Goal: Task Accomplishment & Management: Use online tool/utility

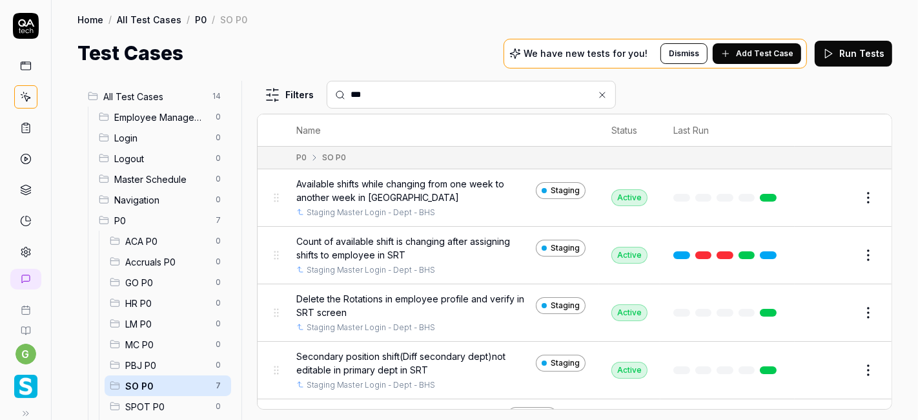
scroll to position [149, 0]
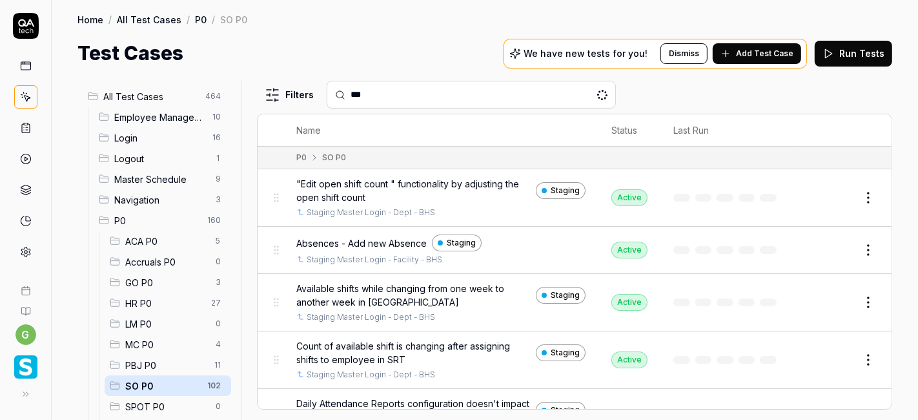
type input "***"
click at [490, 43] on div "Test Cases We have new tests for you! Dismiss Add Test Case Run Tests" at bounding box center [484, 53] width 815 height 29
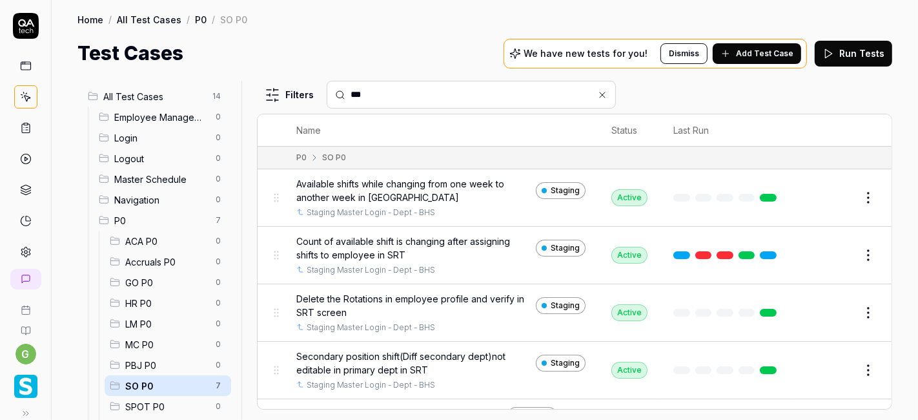
scroll to position [149, 0]
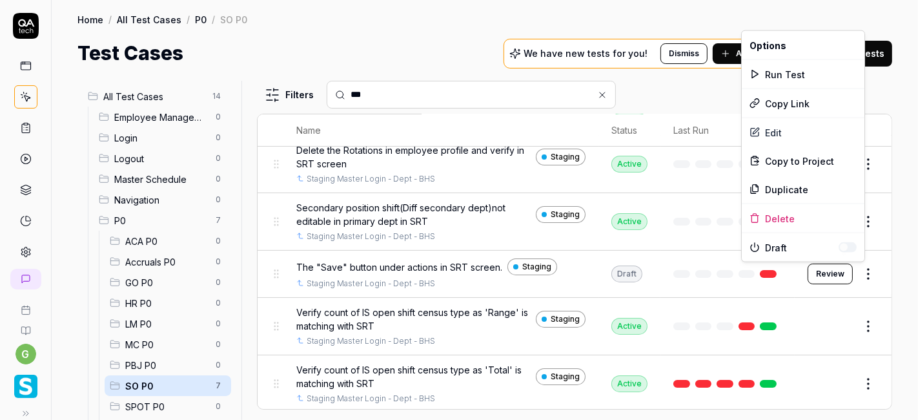
click at [850, 270] on html "g Home / All Test Cases / P0 / SO P0 Home / All Test Cases / P0 / SO P0 Test Ca…" at bounding box center [459, 210] width 918 height 420
click at [825, 71] on div "Run Test" at bounding box center [803, 74] width 123 height 28
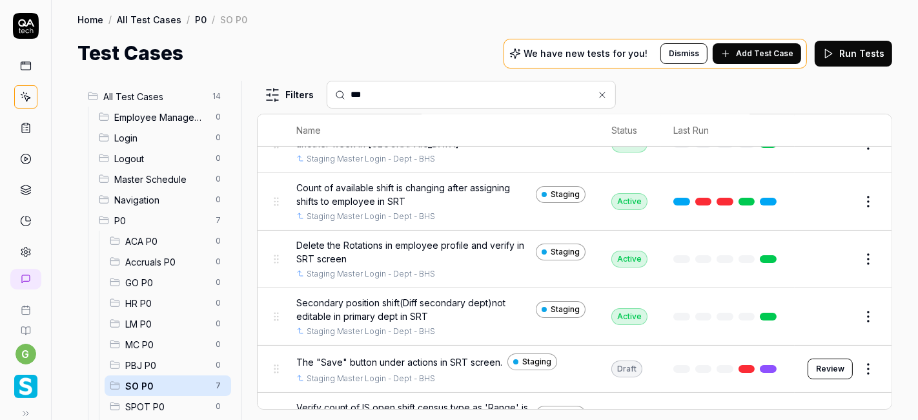
scroll to position [72, 0]
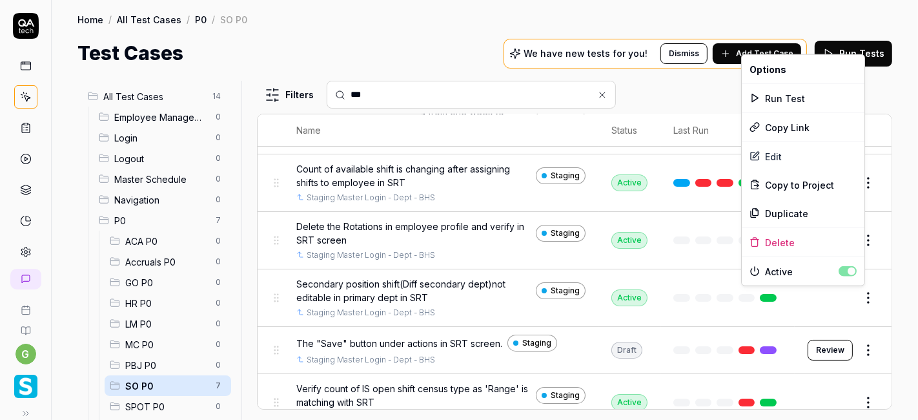
click at [857, 300] on html "g Home / All Test Cases / P0 / SO P0 Home / All Test Cases / P0 / SO P0 Test Ca…" at bounding box center [459, 210] width 918 height 420
click at [794, 216] on div "Duplicate" at bounding box center [803, 213] width 123 height 28
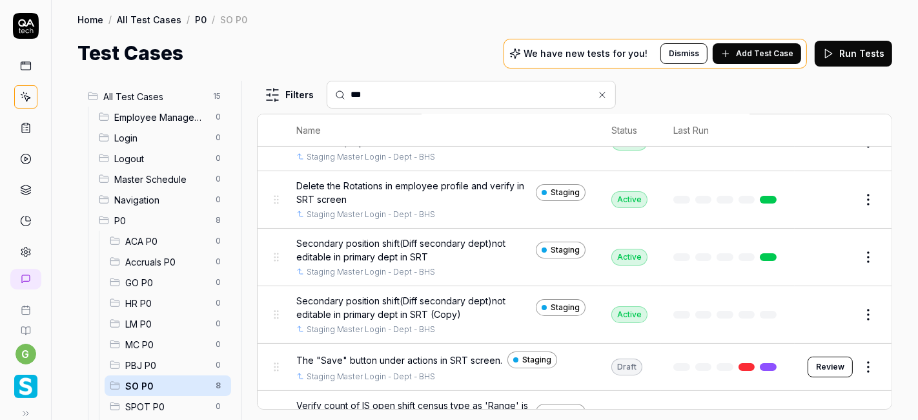
scroll to position [116, 0]
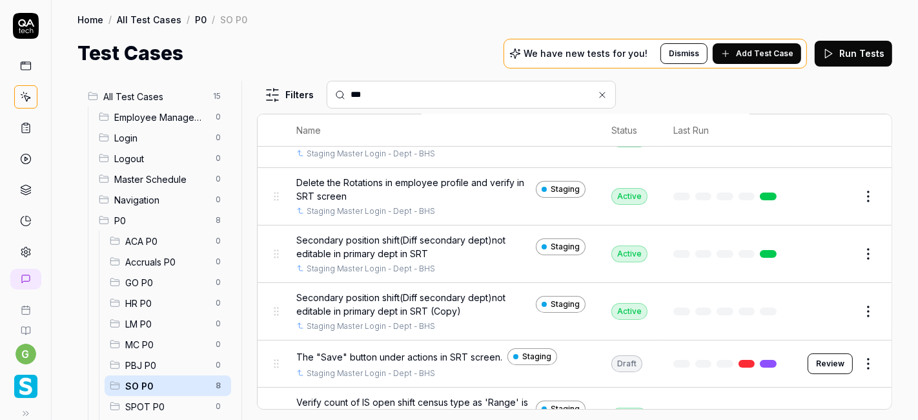
click at [834, 308] on button "Edit" at bounding box center [837, 311] width 31 height 21
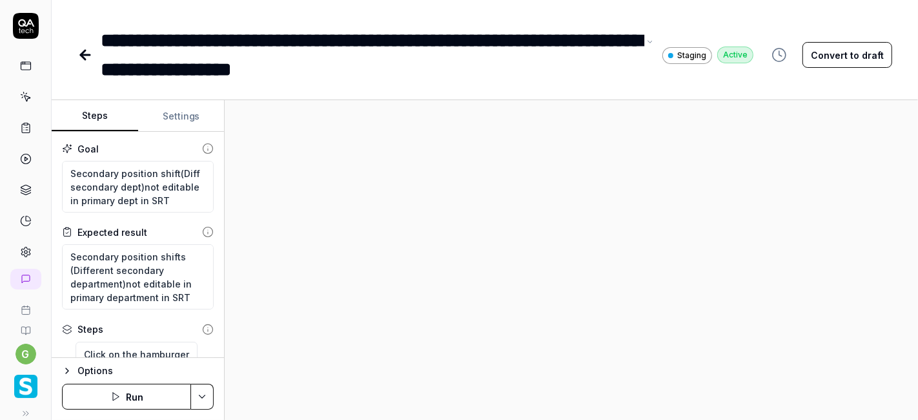
click at [473, 70] on div "**********" at bounding box center [370, 55] width 538 height 58
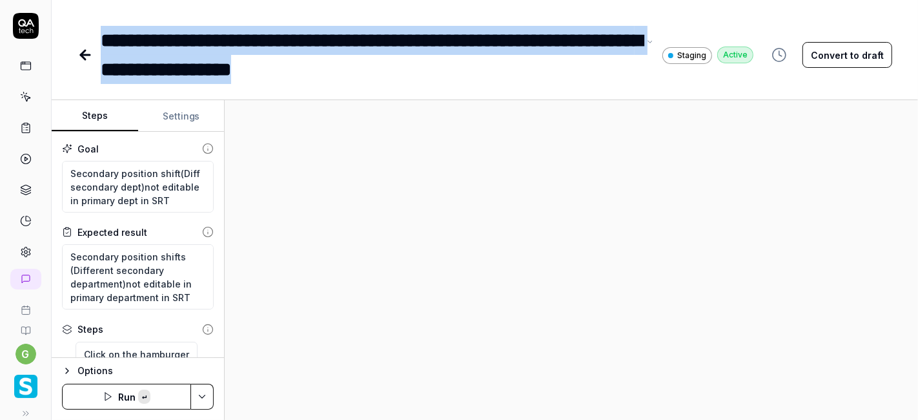
type textarea "*"
paste div
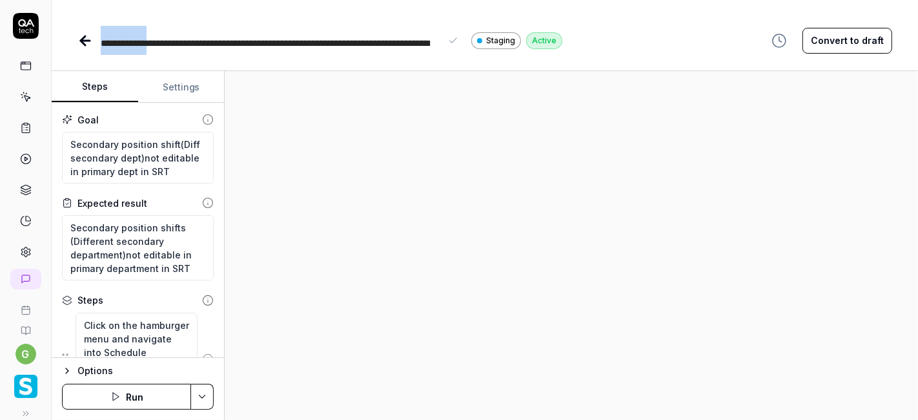
drag, startPoint x: 142, startPoint y: 45, endPoint x: 92, endPoint y: 48, distance: 50.5
click at [92, 48] on div "**********" at bounding box center [319, 40] width 485 height 29
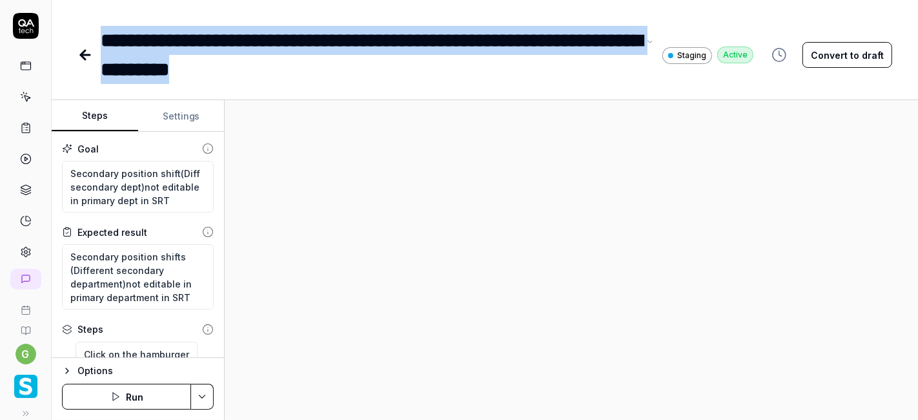
drag, startPoint x: 103, startPoint y: 38, endPoint x: 333, endPoint y: 60, distance: 231.6
click at [333, 60] on div "**********" at bounding box center [370, 55] width 538 height 58
copy div "**********"
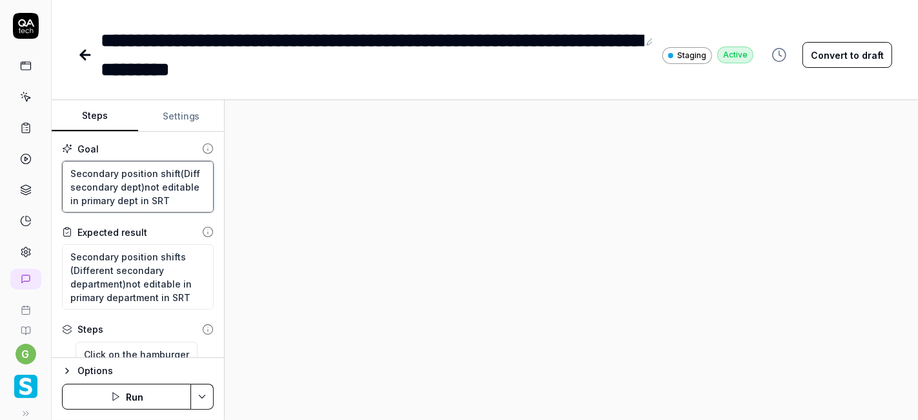
click at [127, 176] on textarea "Secondary position shift(Diff secondary dept)not editable in primary dept in SRT" at bounding box center [138, 187] width 152 height 52
paste textarea "The secondary position shifts (diff secondary position) color in secondary dept"
type textarea "*"
type textarea "The secondary position shifts (diff secondary position) color in secondary dept"
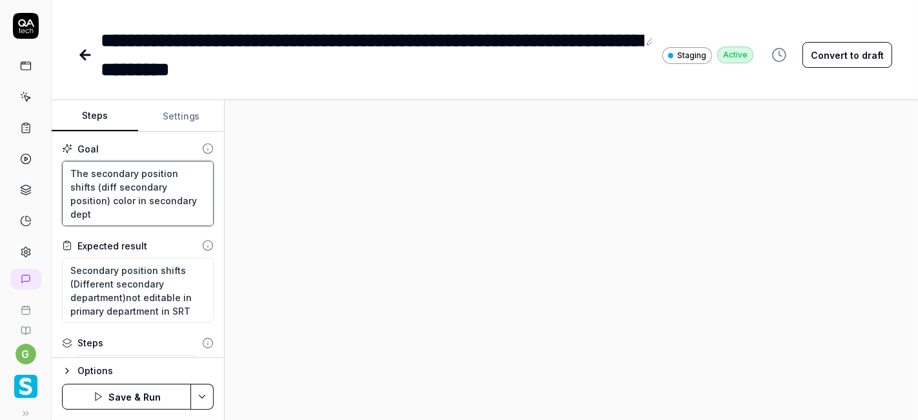
click at [96, 183] on textarea "The secondary position shifts (diff secondary position) color in secondary dept" at bounding box center [138, 193] width 152 height 65
type textarea "*"
type textarea "The secondary position shifts s(diff secondary position) color in secondary dept"
type textarea "*"
type textarea "The secondary position shifts sh(diff secondary position) color in secondary de…"
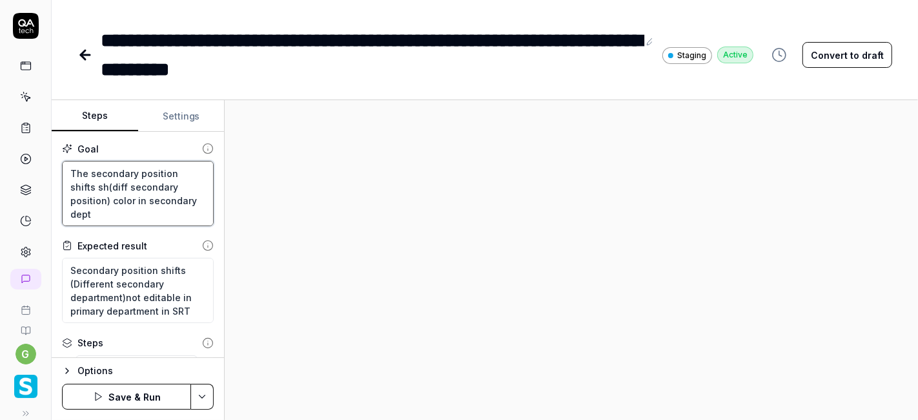
type textarea "*"
type textarea "The secondary position shifts sho(diff secondary position) color in secondary d…"
type textarea "*"
type textarea "The secondary position shifts shou(diff secondary position) color in secondary …"
type textarea "*"
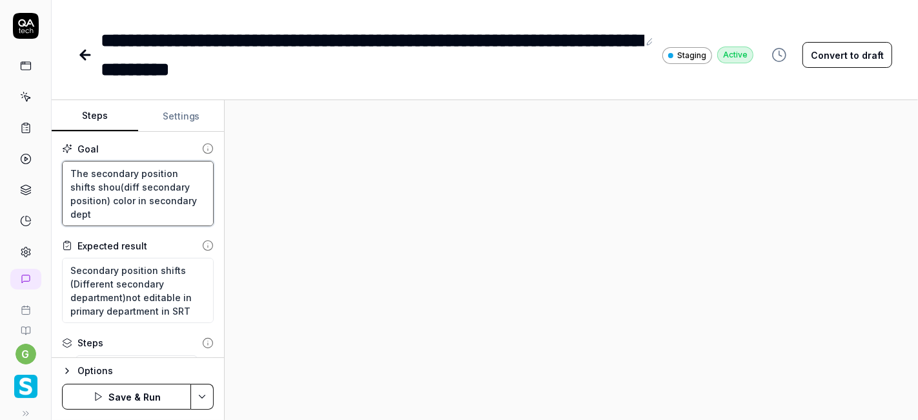
type textarea "The secondary position shifts shoul(diff secondary position) color in secondary…"
type textarea "*"
type textarea "The secondary position shifts should(diff secondary position) color in secondar…"
type textarea "*"
type textarea "The secondary position shifts should (diff secondary position) color in seconda…"
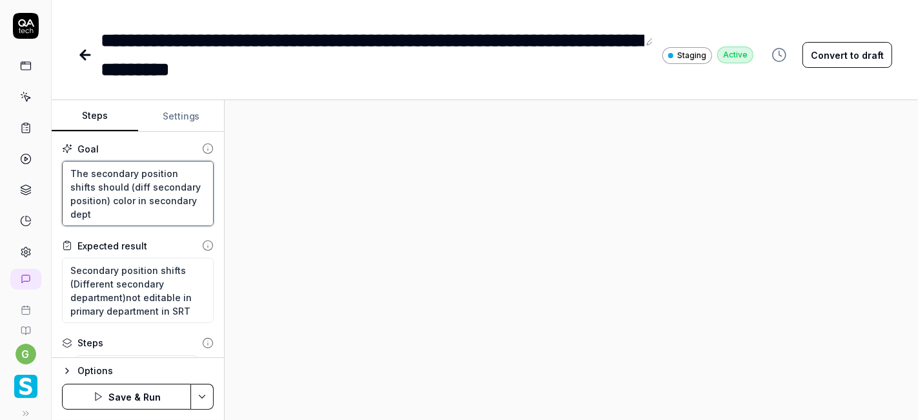
type textarea "*"
type textarea "The secondary position shifts should b(diff secondary position) color in second…"
type textarea "*"
type textarea "The secondary position shifts should be(diff secondary position) color in secon…"
type textarea "*"
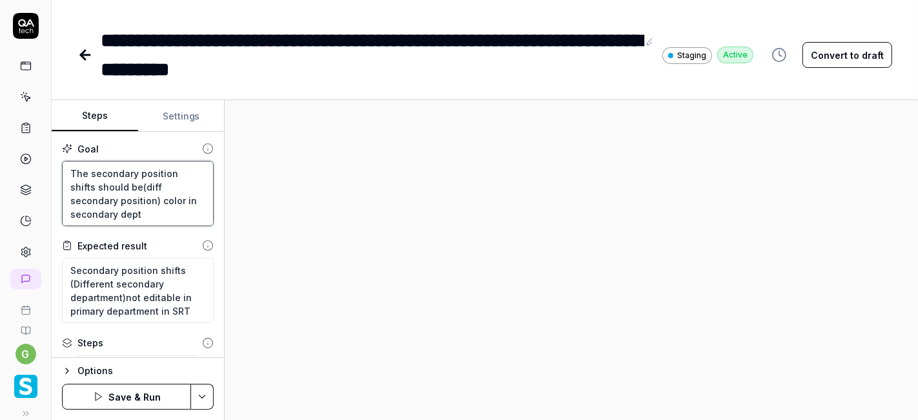
type textarea "The secondary position shifts should be (diff secondary position) color in seco…"
type textarea "*"
type textarea "The secondary position shifts should be d(diff secondary position) color in sec…"
type textarea "*"
type textarea "The secondary position shifts should be di(diff secondary position) color in se…"
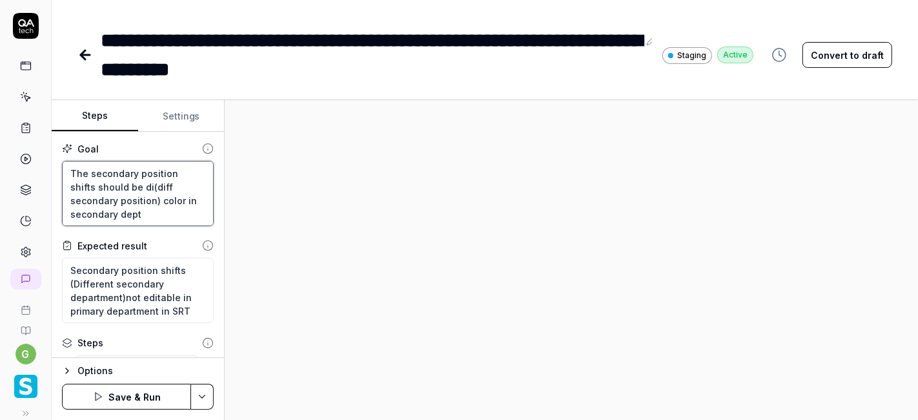
type textarea "*"
type textarea "The secondary position shifts should be dis(diff secondary position) color in s…"
type textarea "*"
type textarea "The secondary position shifts should be disp(diff secondary position) color in …"
type textarea "*"
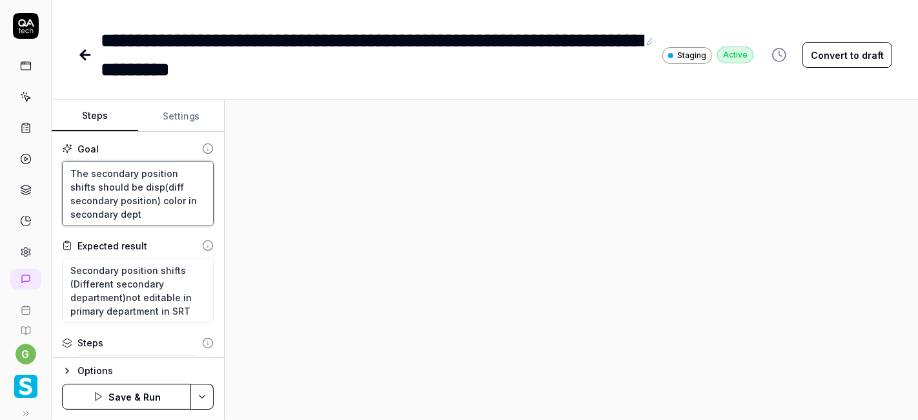
type textarea "The secondary position shifts should be displ(diff secondary position) color in…"
type textarea "*"
type textarea "The secondary position shifts should be displa(diff secondary position) color i…"
type textarea "*"
type textarea "The secondary position shifts should be display(diff secondary position) color …"
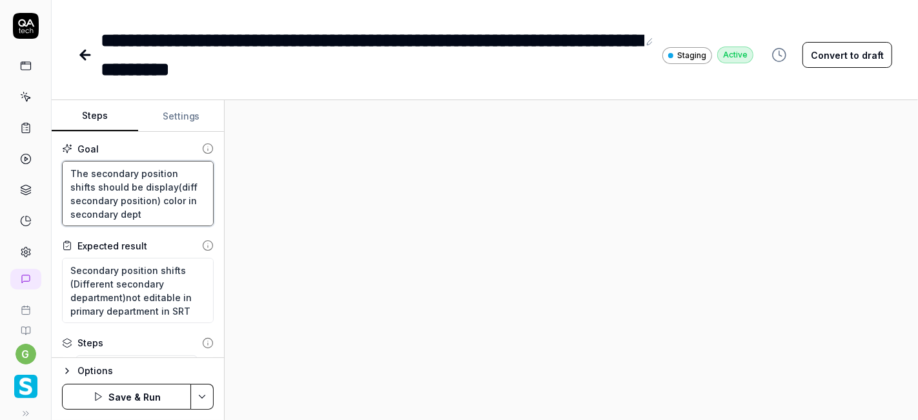
type textarea "*"
type textarea "The secondary position shifts should be display (diff secondary position) color…"
type textarea "*"
type textarea "The secondary position shifts should be display w(diff secondary position) colo…"
type textarea "*"
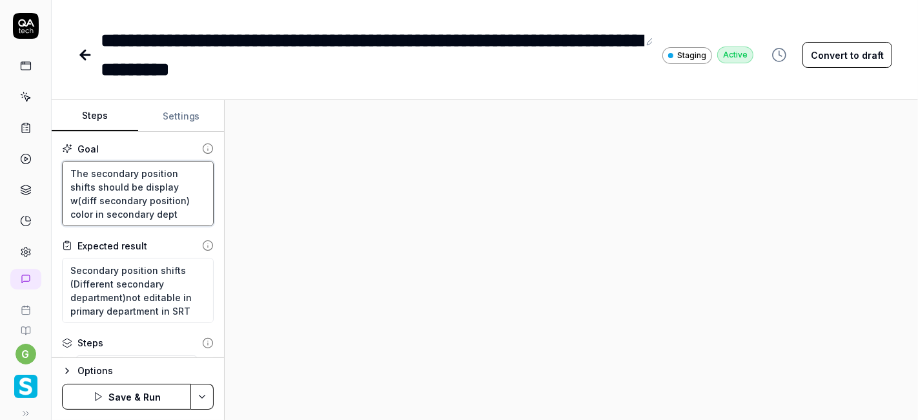
type textarea "The secondary position shifts should be display wi(diff secondary position) col…"
type textarea "*"
type textarea "The secondary position shifts should be display wit(diff secondary position) co…"
type textarea "*"
type textarea "The secondary position shifts should be display with(diff secondary position) c…"
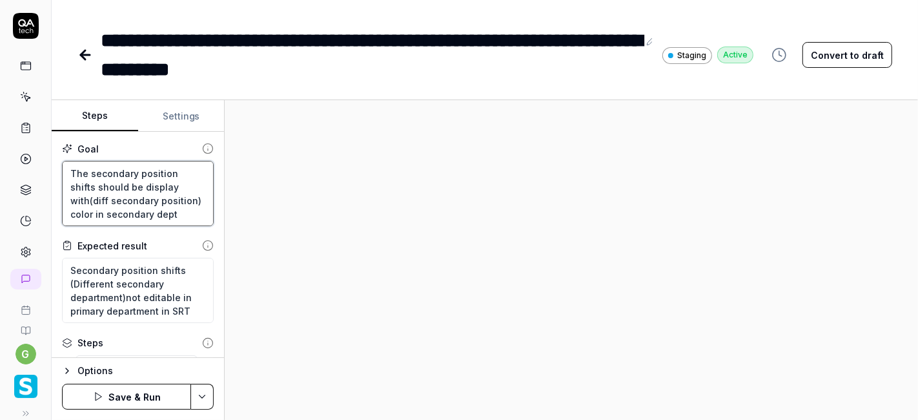
type textarea "*"
type textarea "The secondary position shifts should be display with (diff secondary position) …"
type textarea "*"
type textarea "The secondary position shifts should be display with p(diff secondary position)…"
type textarea "*"
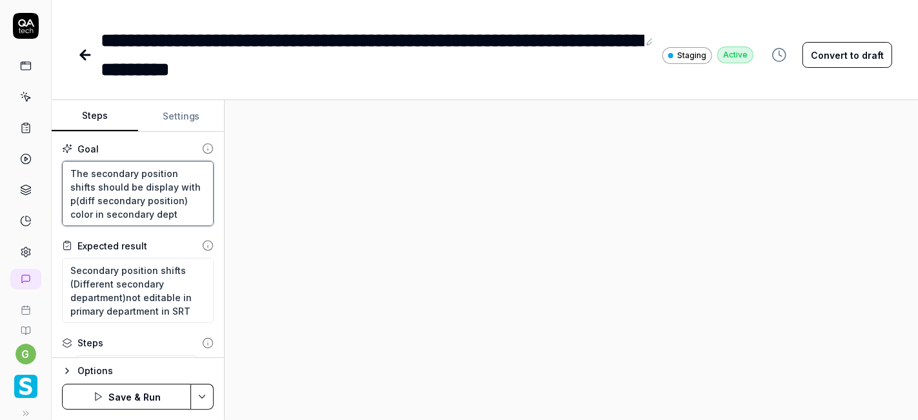
type textarea "The secondary position shifts should be display with pu(diff secondary position…"
type textarea "*"
type textarea "The secondary position shifts should be display with pur(diff secondary positio…"
type textarea "*"
type textarea "The secondary position shifts should be display with purp(diff secondary positi…"
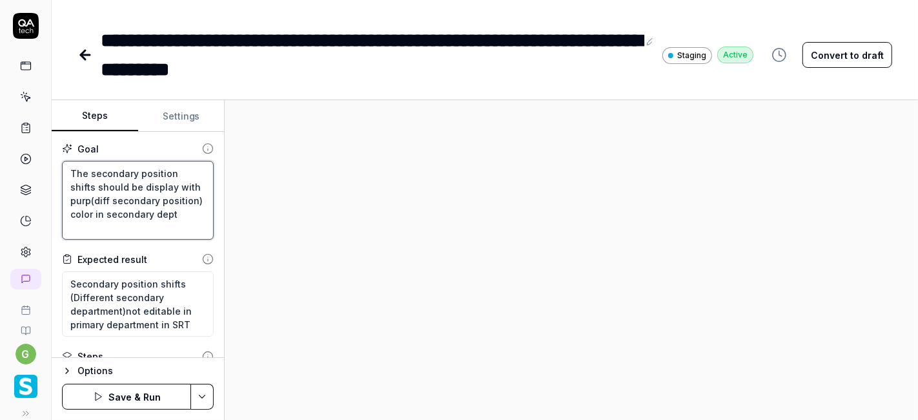
type textarea "*"
type textarea "The secondary position shifts should be display with purpl(diff secondary posit…"
type textarea "*"
type textarea "The secondary position shifts should be display with purple(diff secondary posi…"
type textarea "*"
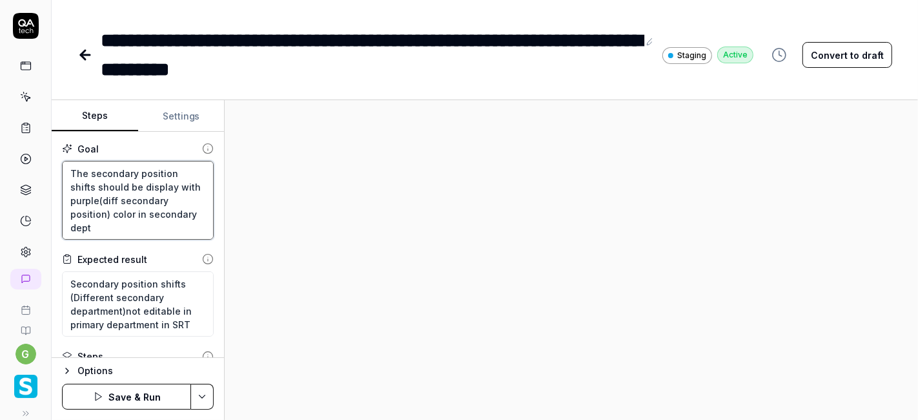
type textarea "The secondary position shifts should be display with purple (diff secondary pos…"
drag, startPoint x: 99, startPoint y: 196, endPoint x: 109, endPoint y: 207, distance: 15.1
click at [109, 207] on textarea "The secondary position shifts should be display with purple (diff secondary pos…" at bounding box center [138, 200] width 152 height 79
type textarea "*"
type textarea "The secondary position shifts should be display with purple color in secondary …"
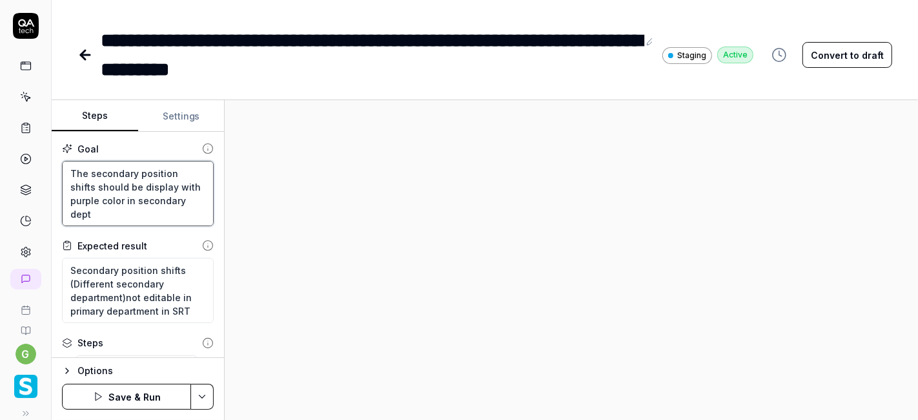
click at [104, 212] on textarea "The secondary position shifts should be display with purple color in secondary …" at bounding box center [138, 193] width 152 height 65
type textarea "*"
type textarea "The secondary position shifts should be display with purple color in secondary …"
type textarea "*"
type textarea "The secondary position shifts should be display with purple color in secondary …"
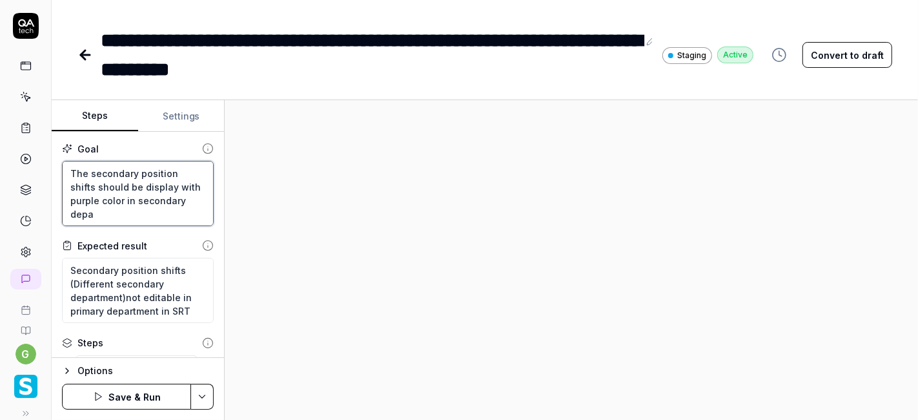
type textarea "*"
type textarea "The secondary position shifts should be display with purple color in secondary …"
type textarea "*"
type textarea "The secondary position shifts should be display with purple color in secondary …"
type textarea "*"
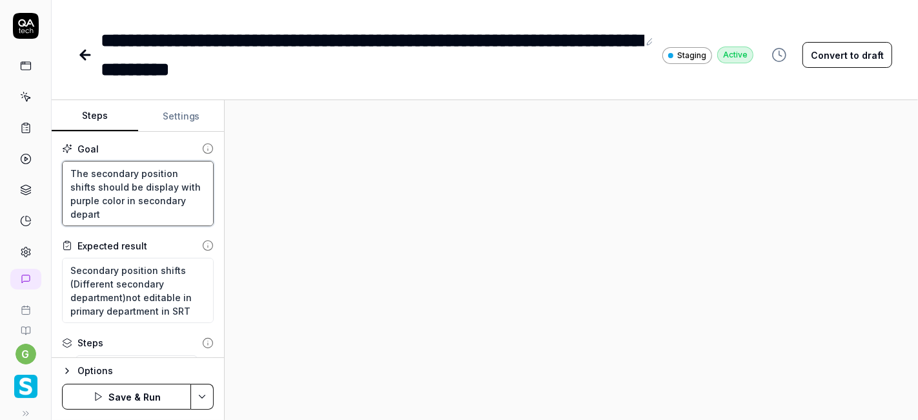
type textarea "The secondary position shifts should be display with purple color in secondary …"
type textarea "*"
type textarea "The secondary position shifts should be display with purple color in secondary …"
type textarea "*"
click at [112, 199] on textarea "The secondary position shifts should be display with purple color in secondary …" at bounding box center [138, 193] width 152 height 65
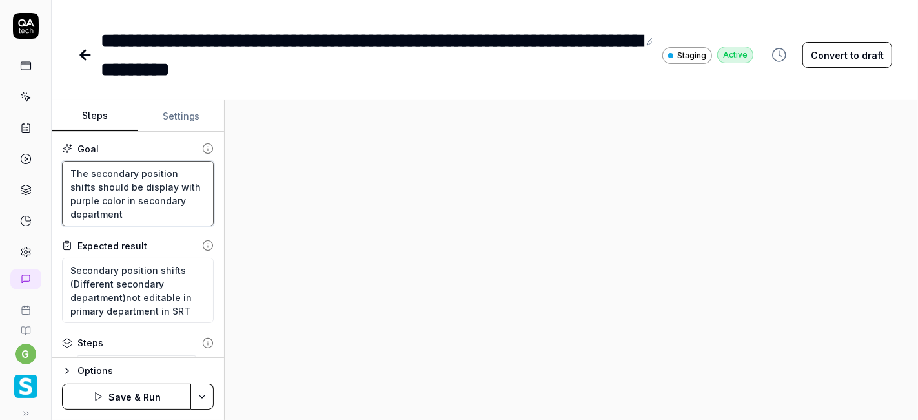
type textarea "The secondary position shifts should be display with purple color in secondary …"
click at [115, 278] on textarea "Secondary position shifts (Different secondary department)not editable in prima…" at bounding box center [138, 290] width 152 height 65
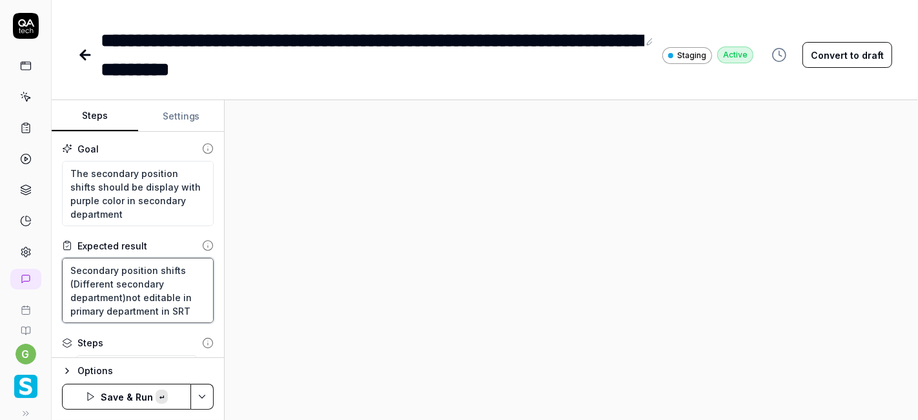
paste textarea "The secondary position shifts should be display with purple color in secondary …"
type textarea "*"
type textarea "The secondary position shifts should be display with purple color in secondary …"
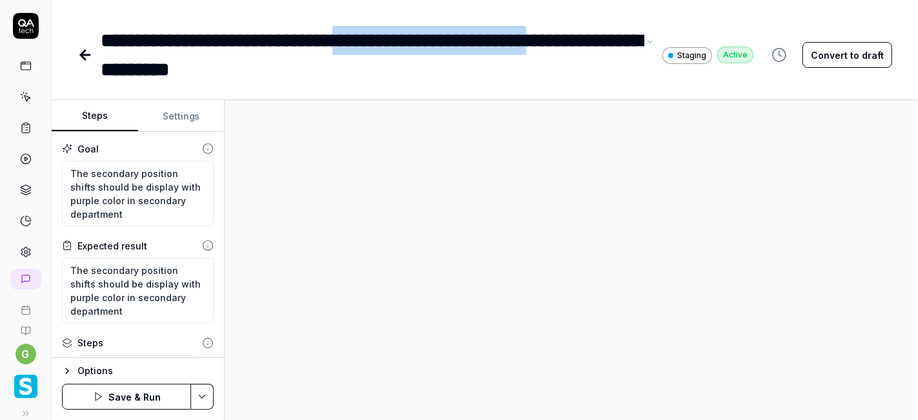
drag, startPoint x: 390, startPoint y: 36, endPoint x: 624, endPoint y: 39, distance: 233.8
click at [624, 39] on div "**********" at bounding box center [370, 55] width 538 height 58
copy div "**********"
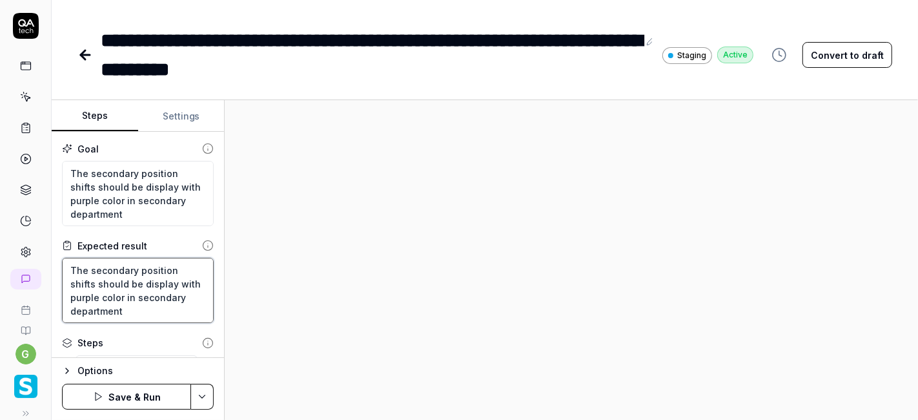
click at [94, 282] on textarea "The secondary position shifts should be display with purple color in secondary …" at bounding box center [138, 290] width 152 height 65
paste textarea "(diff secondary position)"
type textarea "*"
click at [94, 281] on textarea "The secondary position shifts(diff secondary position) should be display with p…" at bounding box center [138, 297] width 152 height 79
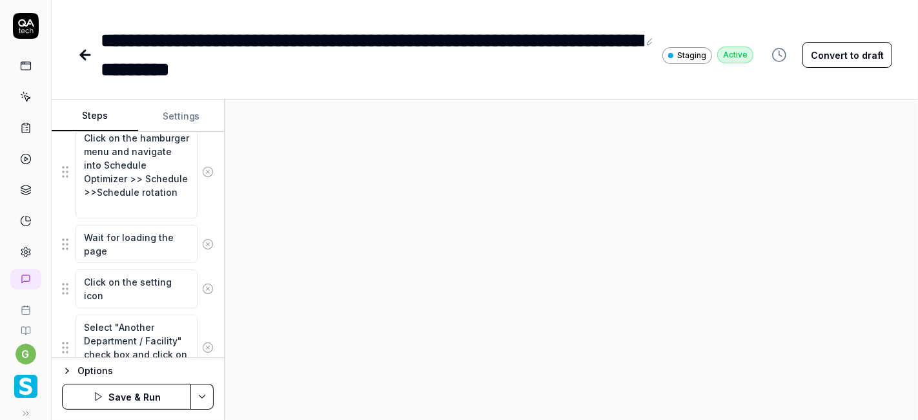
scroll to position [245, 0]
type textarea "The secondary position shifts(diff secondary position) should be display with p…"
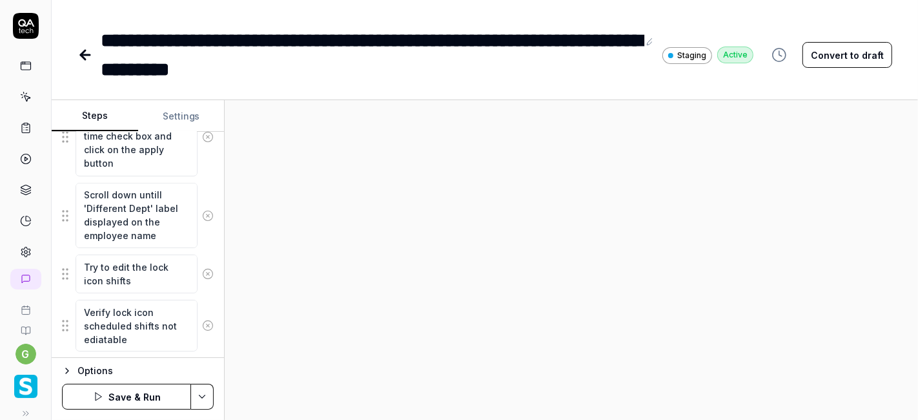
scroll to position [536, 0]
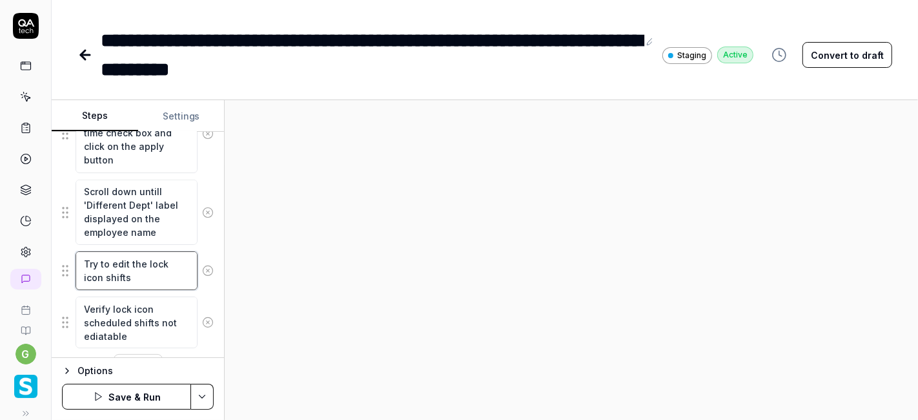
type textarea "*"
click at [147, 268] on textarea "Try to edit the lock icon shifts" at bounding box center [137, 270] width 122 height 38
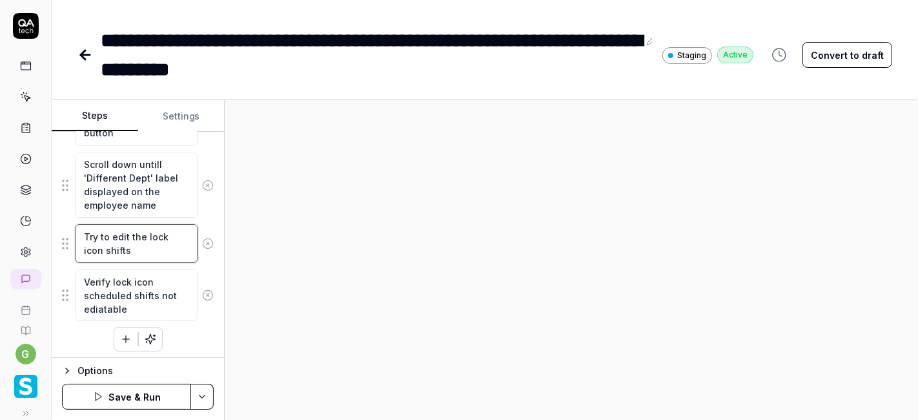
click at [144, 241] on textarea "Try to edit the lock icon shifts" at bounding box center [137, 243] width 122 height 38
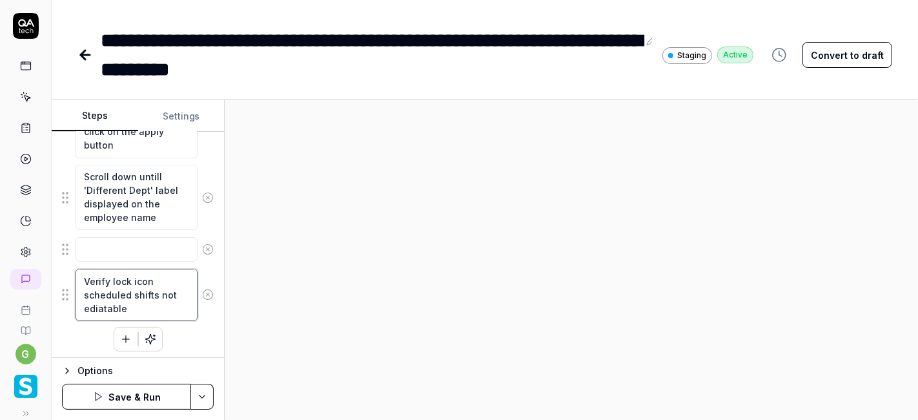
click at [124, 282] on textarea "Verify lock icon scheduled shifts not ediatable" at bounding box center [137, 295] width 122 height 52
click at [111, 279] on textarea "Verify lock icon scheduled shifts not ediatable" at bounding box center [137, 297] width 122 height 52
type textarea "*"
type textarea "Verify alock icon scheduled shifts not ediatable"
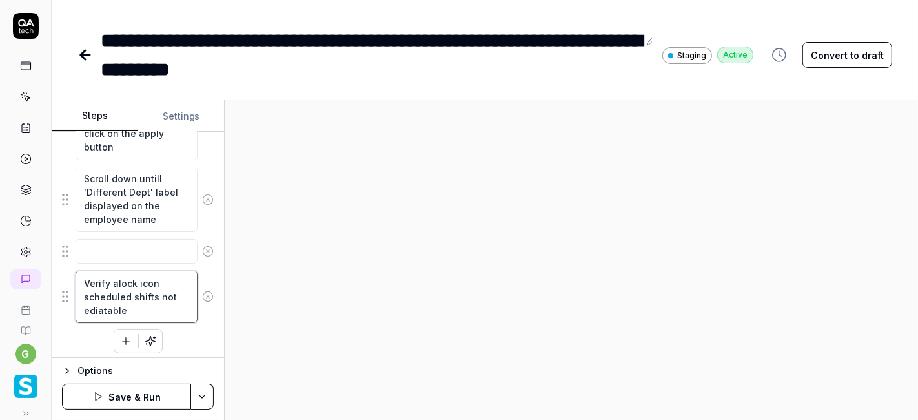
type textarea "*"
type textarea "Verify aslock icon scheduled shifts not ediatable"
type textarea "*"
type textarea "Verify asslock icon scheduled shifts not ediatable"
type textarea "*"
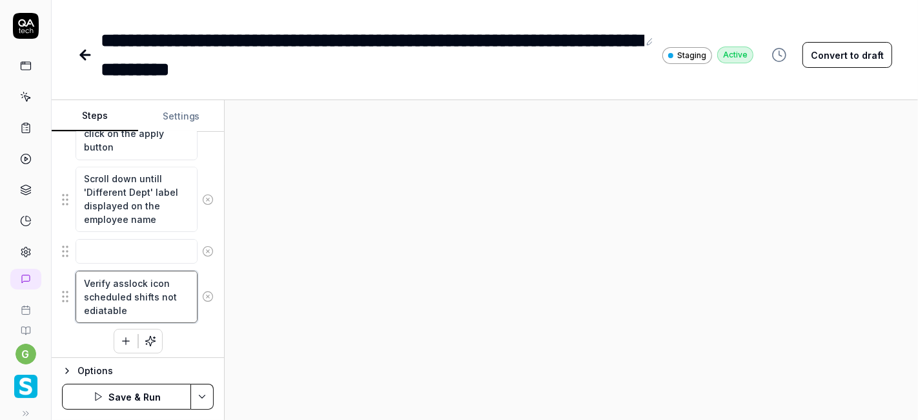
type textarea "Verify assilock icon scheduled shifts not ediatable"
type textarea "*"
type textarea "Verify assiglock icon scheduled shifts not ediatable"
type textarea "*"
type textarea "Verify assignlock icon scheduled shifts not ediatable"
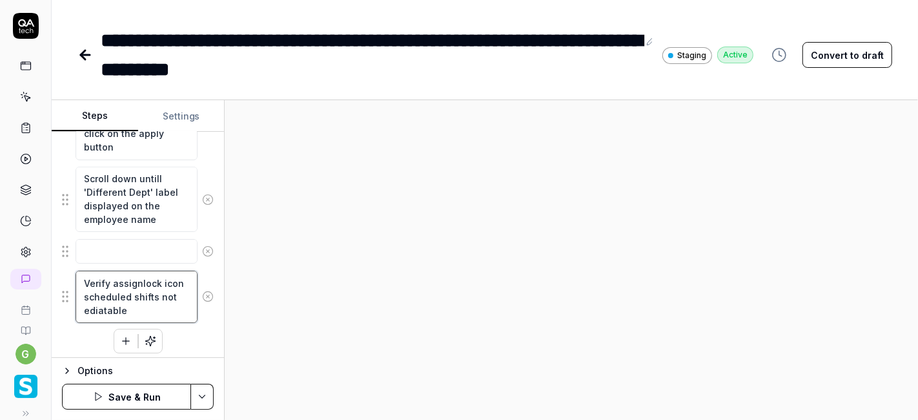
type textarea "*"
type textarea "Verify assignelock icon scheduled shifts not ediatable"
type textarea "*"
type textarea "Verify assignedlock icon scheduled shifts not ediatable"
type textarea "*"
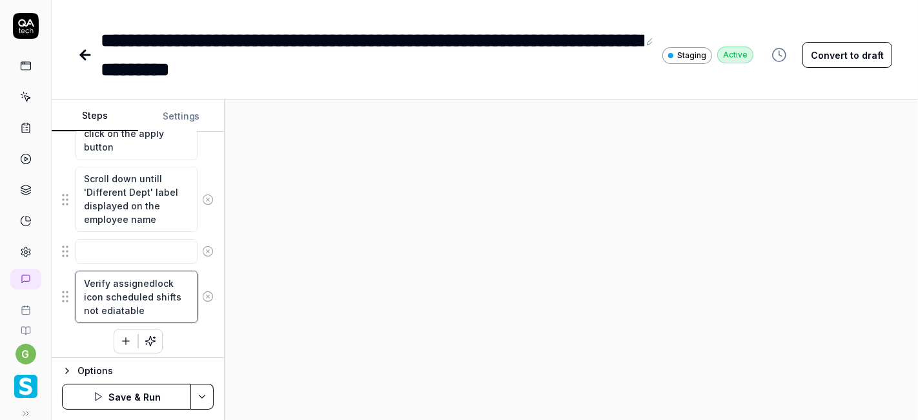
type textarea "Verify assigned lock icon scheduled shifts not ediatable"
type textarea "*"
type textarea "Verify assigned slock icon scheduled shifts not ediatable"
type textarea "*"
type textarea "Verify assigned shlock icon scheduled shifts not ediatable"
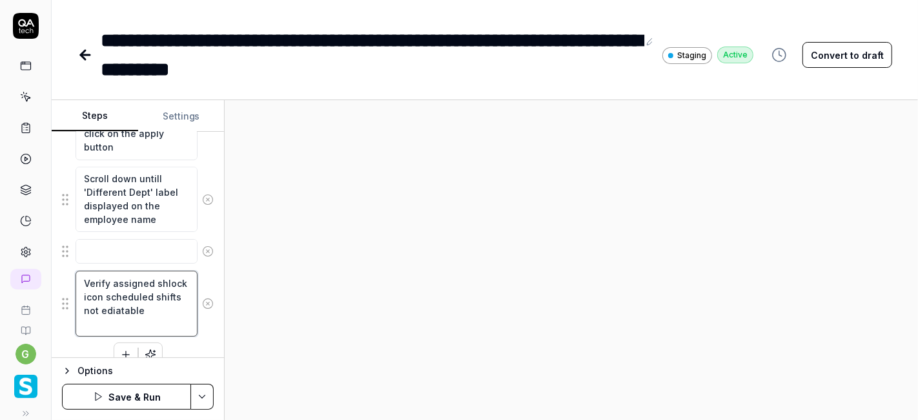
type textarea "*"
type textarea "Verify assigned shilock icon scheduled shifts not ediatable"
type textarea "*"
type textarea "Verify assigned shiflock icon scheduled shifts not ediatable"
type textarea "*"
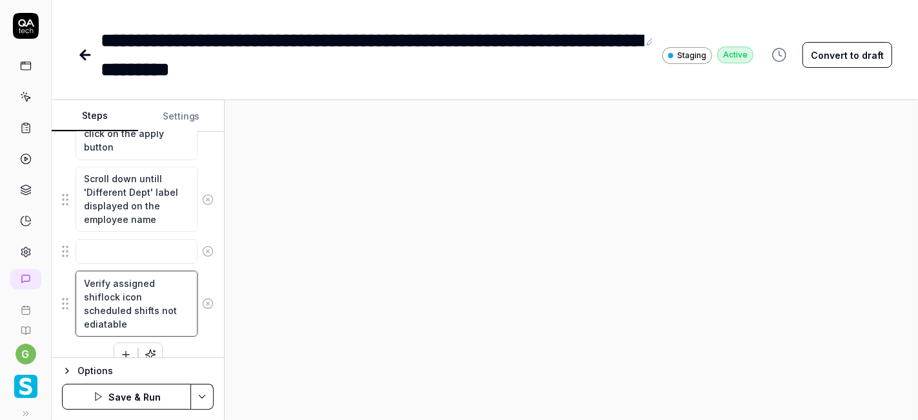
type textarea "Verify assigned shiftlock icon scheduled shifts not ediatable"
type textarea "*"
type textarea "Verify assigned shiftslock icon scheduled shifts not ediatable"
type textarea "*"
type textarea "Verify assigned shifts lock icon scheduled shifts not ediatable"
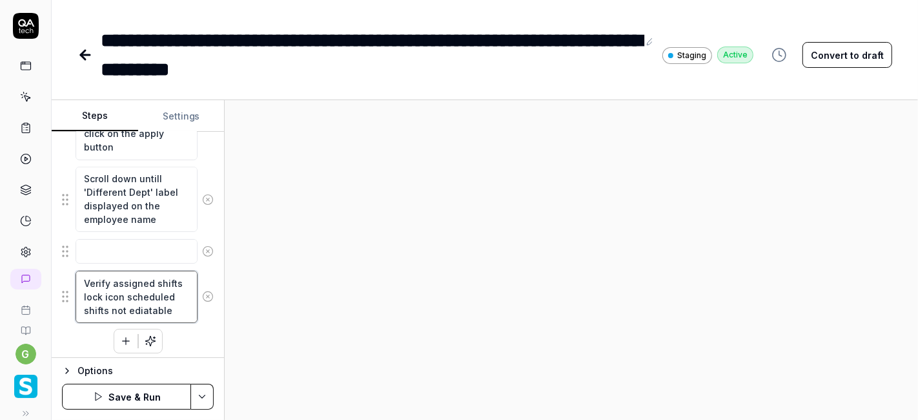
type textarea "*"
type textarea "Verify assigned shifts alock icon scheduled shifts not ediatable"
type textarea "*"
type textarea "Verify assigned shifts arlock icon scheduled shifts not ediatable"
type textarea "*"
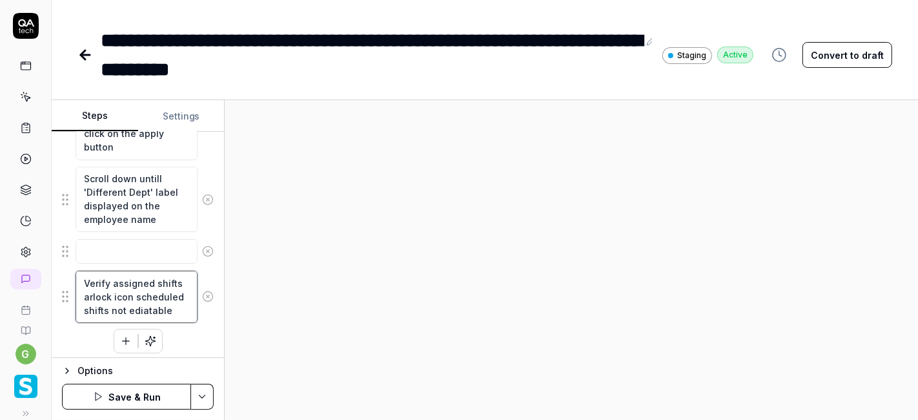
type textarea "Verify assigned shifts arelock icon scheduled shifts not ediatable"
type textarea "*"
type textarea "Verify assigned shifts are lock icon scheduled shifts not ediatable"
type textarea "*"
type textarea "Verify assigned shifts are dlock icon scheduled shifts not ediatable"
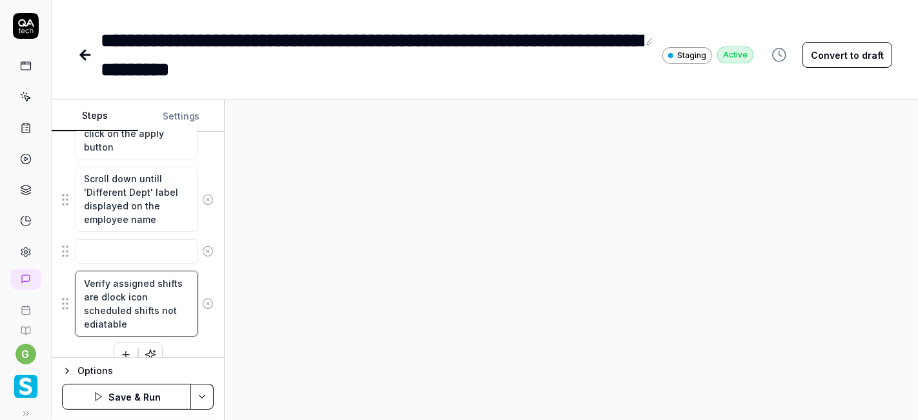
type textarea "*"
type textarea "Verify assigned shifts are dilock icon scheduled shifts not ediatable"
type textarea "*"
type textarea "Verify assigned shifts are dislock icon scheduled shifts not ediatable"
type textarea "*"
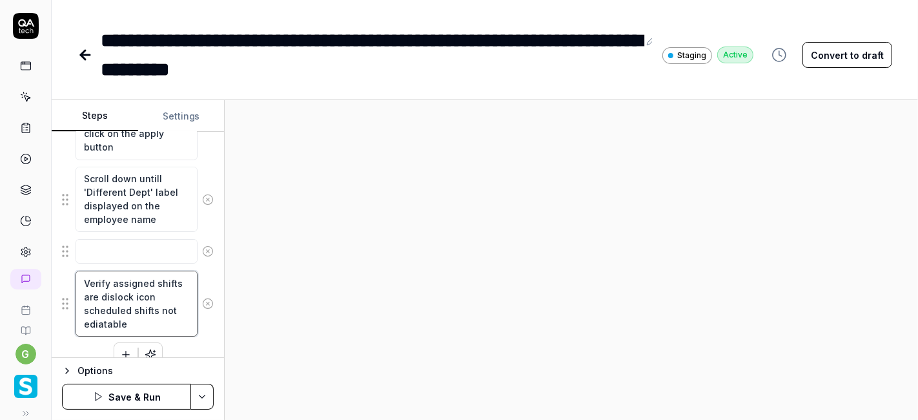
type textarea "Verify assigned shifts are displock icon scheduled shifts not ediatable"
type textarea "*"
type textarea "Verify assigned shifts are displlock icon scheduled shifts not ediatable"
type textarea "*"
type textarea "Verify assigned shifts are displalock icon scheduled shifts not ediatable"
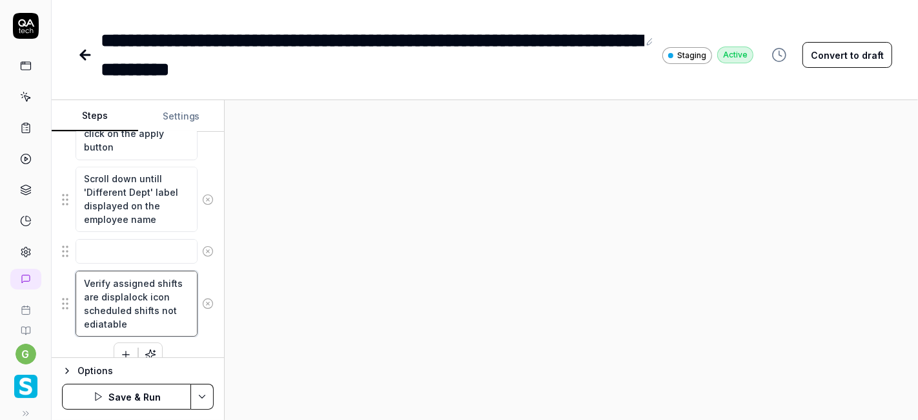
type textarea "*"
type textarea "Verify assigned shifts are displaylock icon scheduled shifts not ediatable"
type textarea "*"
type textarea "Verify assigned shifts are displayilock icon scheduled shifts not ediatable"
type textarea "*"
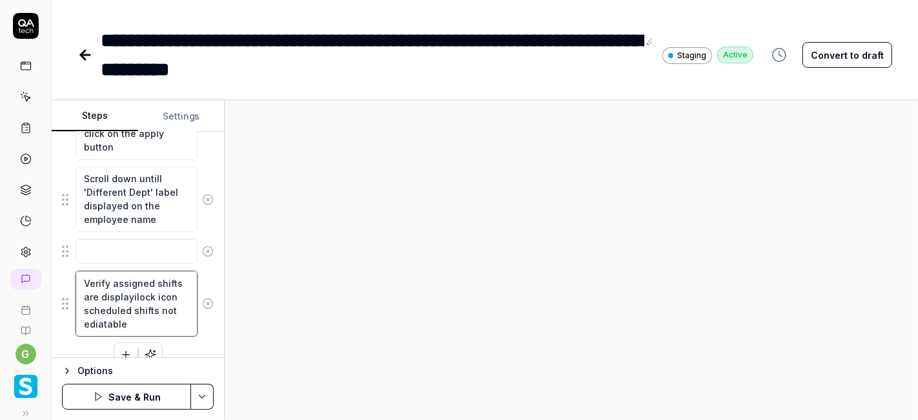
type textarea "Verify assigned shifts are displayinlock icon scheduled shifts not ediatable"
type textarea "*"
type textarea "Verify assigned shifts are displayinglock icon scheduled shifts not ediatable"
type textarea "*"
type textarea "Verify assigned shifts are displaying lock icon scheduled shifts not ediatable"
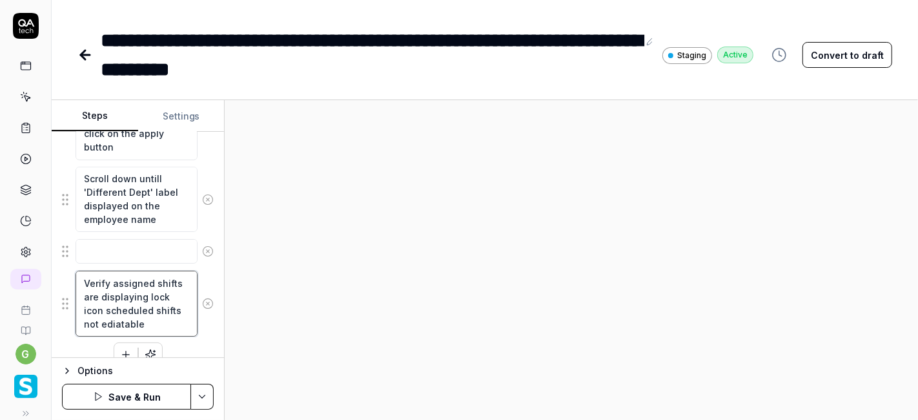
type textarea "*"
type textarea "Verify assigned shifts are displaying wlock icon scheduled shifts not ediatable"
type textarea "*"
type textarea "Verify assigned shifts are displaying wilock icon scheduled shifts not ediatable"
type textarea "*"
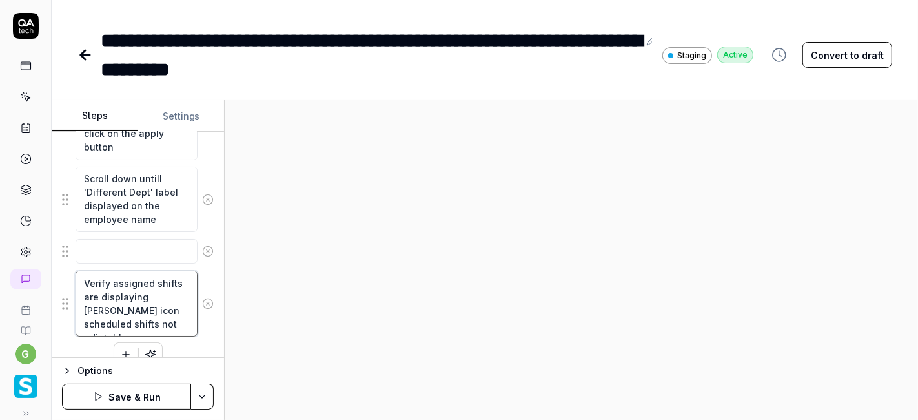
type textarea "Verify assigned shifts are displaying withlock icon scheduled shifts not ediata…"
type textarea "*"
type textarea "Verify assigned shifts are displaying with lock icon scheduled shifts not ediat…"
type textarea "*"
type textarea "Verify assigned shifts are displaying with Plock icon scheduled shifts not edia…"
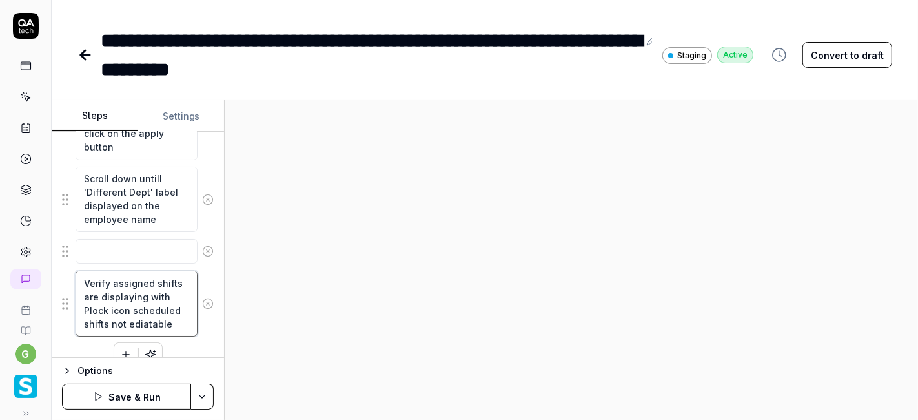
type textarea "*"
type textarea "Verify assigned shifts are displaying with Pulock icon scheduled shifts not edi…"
type textarea "*"
type textarea "Verify assigned shifts are displaying with Purlock icon scheduled shifts not ed…"
type textarea "*"
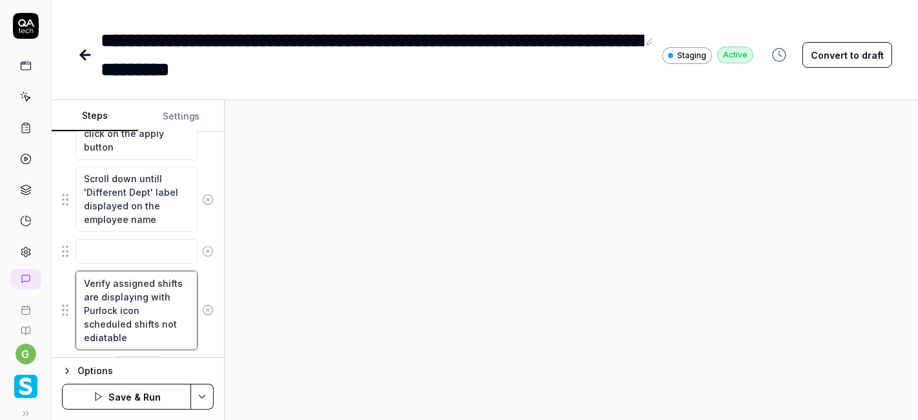
type textarea "Verify assigned shifts are displaying with Purplock icon scheduled shifts not e…"
type textarea "*"
type textarea "Verify assigned shifts are displaying with Purpllock icon scheduled shifts not …"
type textarea "*"
type textarea "Verify assigned shifts are displaying with Purplelock icon scheduled shifts not…"
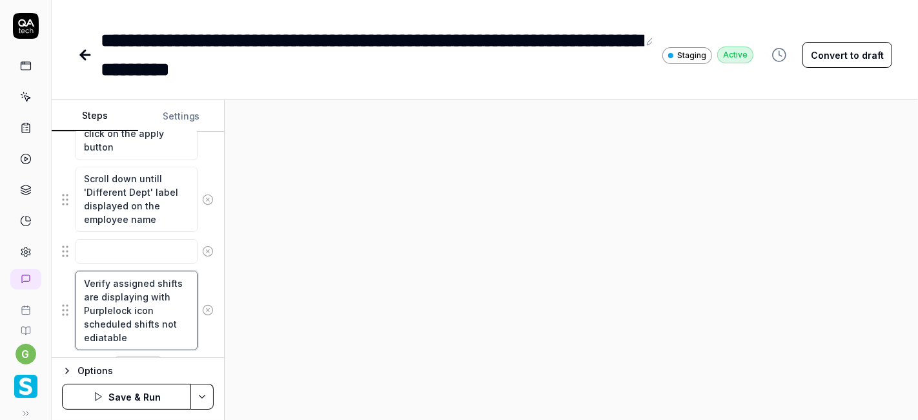
type textarea "*"
type textarea "Verify assigned shifts are displaying with Purple lock icon scheduled shifts no…"
type textarea "*"
type textarea "Verify assigned shifts are displaying with Purple clock icon scheduled shifts n…"
type textarea "*"
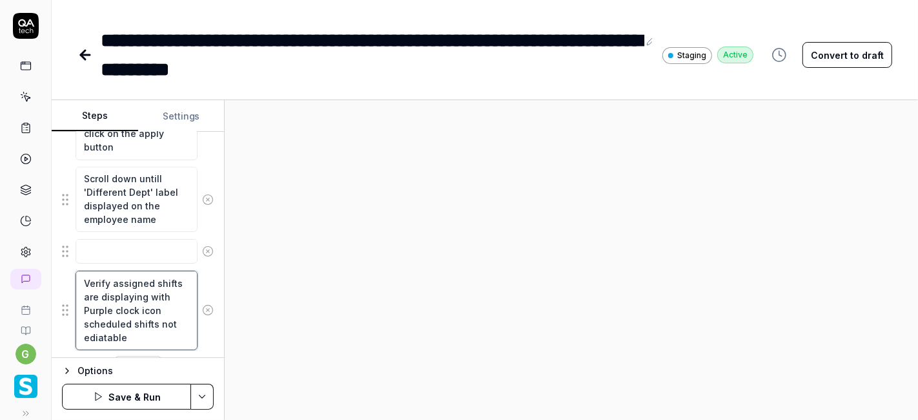
type textarea "Verify assigned shifts are displaying with Purple colock icon scheduled shifts …"
type textarea "*"
type textarea "Verify assigned shifts are displaying with Purple collock icon scheduled shifts…"
type textarea "*"
type textarea "Verify assigned shifts are displaying with Purple cololock icon scheduled shift…"
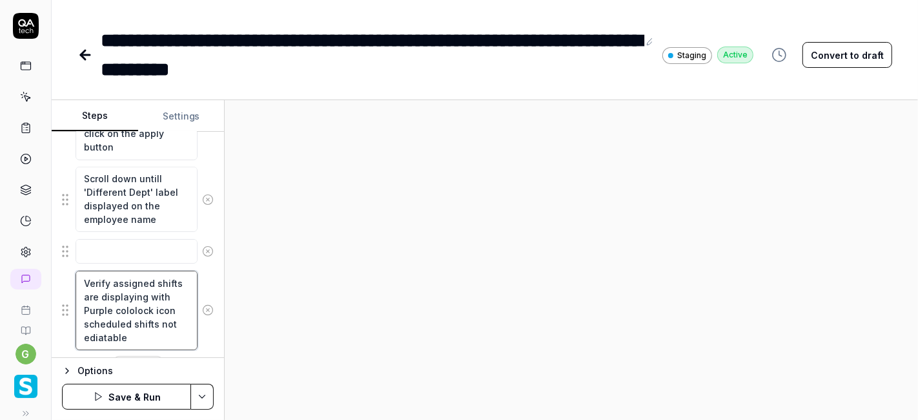
type textarea "*"
type textarea "Verify assigned shifts are displaying with Purple colorlock icon scheduled shif…"
type textarea "*"
type textarea "Verify assigned shifts are displaying with Purple color lock icon scheduled shi…"
type textarea "*"
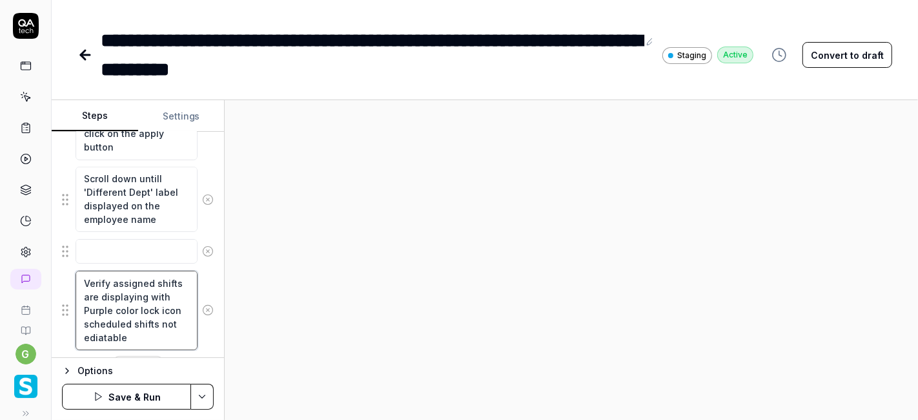
type textarea "Verify assigned shifts are displaying with Purple color block icon scheduled sh…"
type textarea "*"
type textarea "Verify assigned shifts are displaying with Purple color balock icon scheduled s…"
type textarea "*"
type textarea "Verify assigned shifts are displaying with Purple color baclock icon scheduled …"
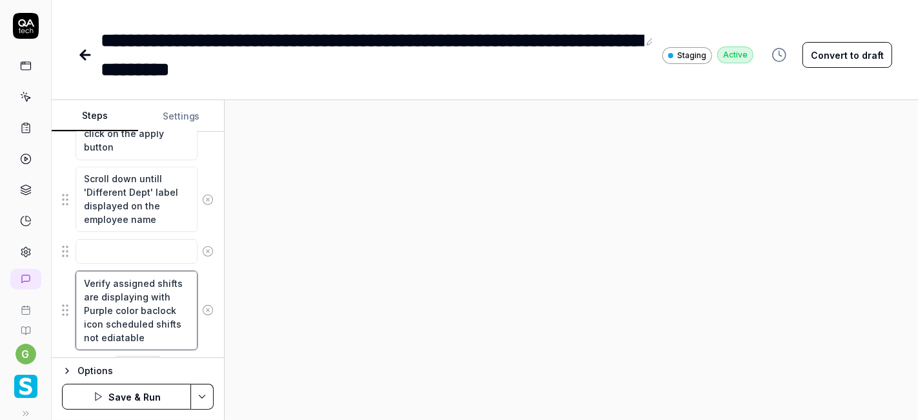
type textarea "*"
type textarea "Verify assigned shifts are displaying with Purple color backlock icon scheduled…"
type textarea "*"
type textarea "Verify assigned shifts are displaying with Purple color backglock icon schedule…"
type textarea "*"
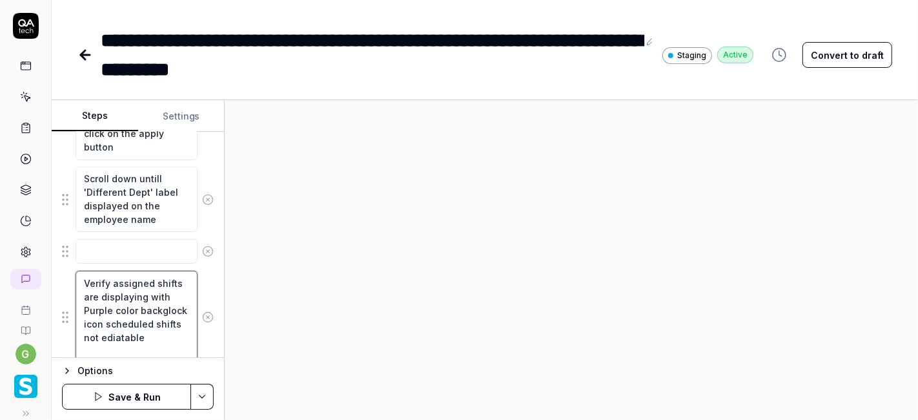
type textarea "Verify assigned shifts are displaying with Purple color backgrlock icon schedul…"
type textarea "*"
type textarea "Verify assigned shifts are displaying with Purple color backgrolock icon schedu…"
type textarea "*"
type textarea "Verify assigned shifts are displaying with Purple color backgroulock icon sched…"
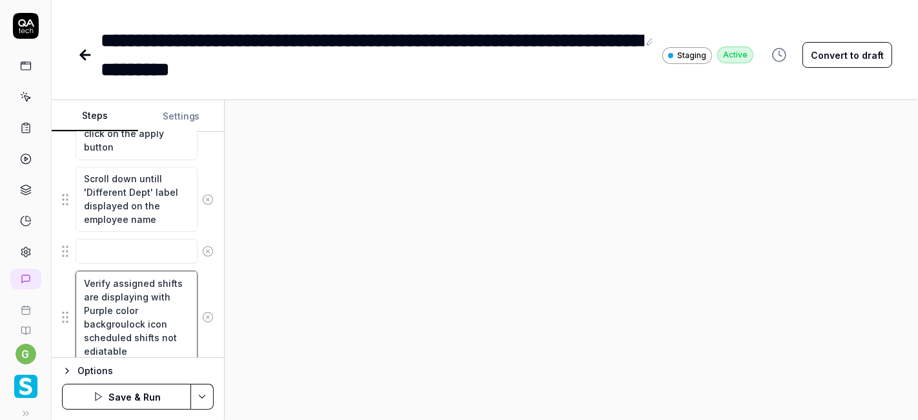
type textarea "*"
click at [106, 335] on textarea "Verify assigned shifts are displaying with Purple color back ground lock icon s…" at bounding box center [137, 317] width 122 height 92
click at [116, 331] on textarea "Verify assigned shifts are displaying with Purple color back ground lock icon s…" at bounding box center [137, 317] width 122 height 92
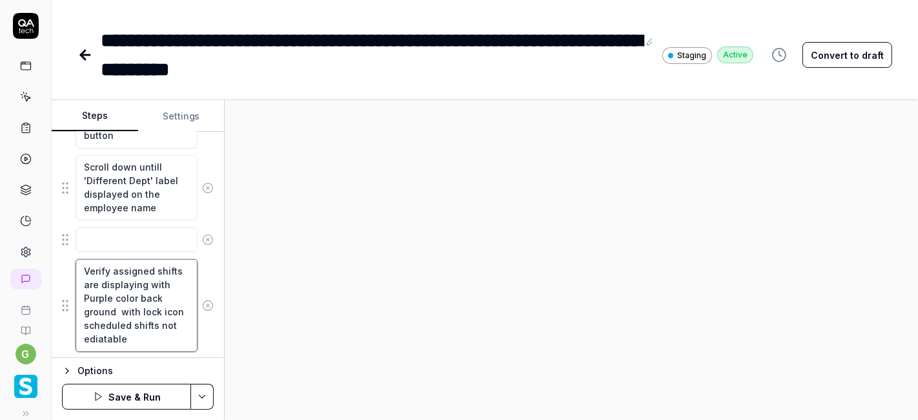
scroll to position [562, 0]
drag, startPoint x: 107, startPoint y: 320, endPoint x: 169, endPoint y: 339, distance: 65.4
click at [169, 339] on textarea "Verify assigned shifts are displaying with Purple color back ground with lock i…" at bounding box center [137, 304] width 122 height 92
click at [202, 232] on icon at bounding box center [208, 238] width 12 height 12
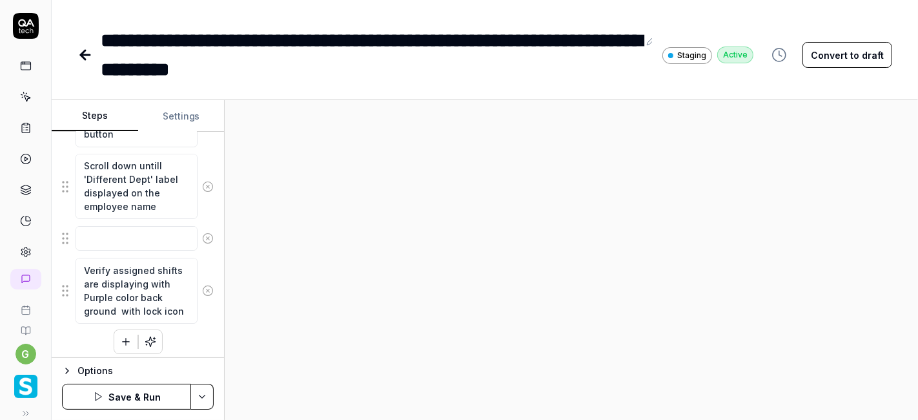
scroll to position [533, 0]
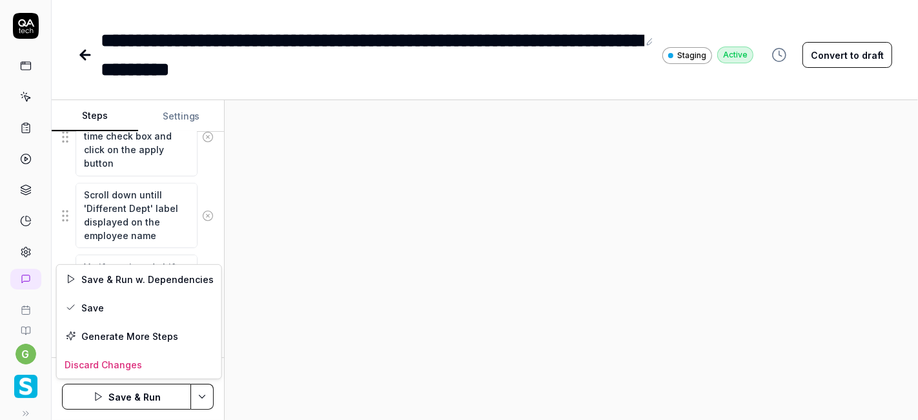
click at [204, 400] on html "**********" at bounding box center [459, 210] width 918 height 420
click at [151, 314] on div "Save" at bounding box center [139, 307] width 165 height 28
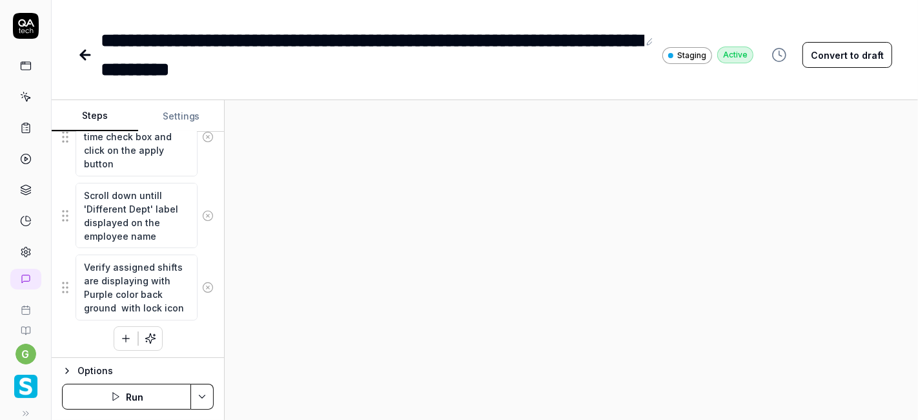
click at [157, 396] on button "Run" at bounding box center [126, 397] width 129 height 26
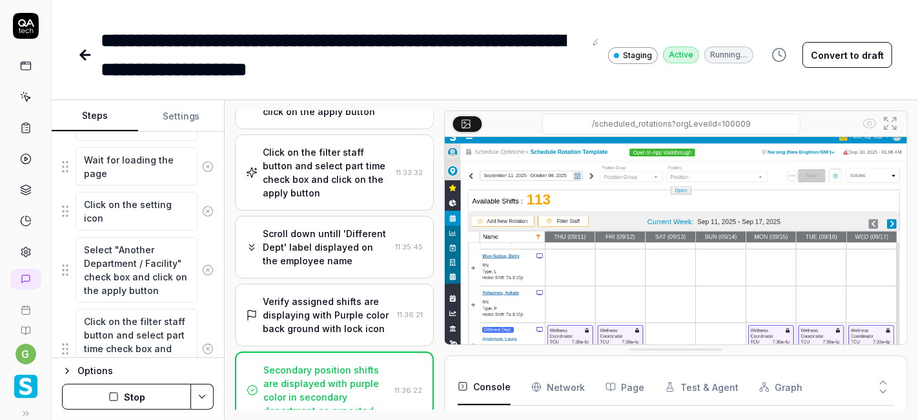
scroll to position [819, 0]
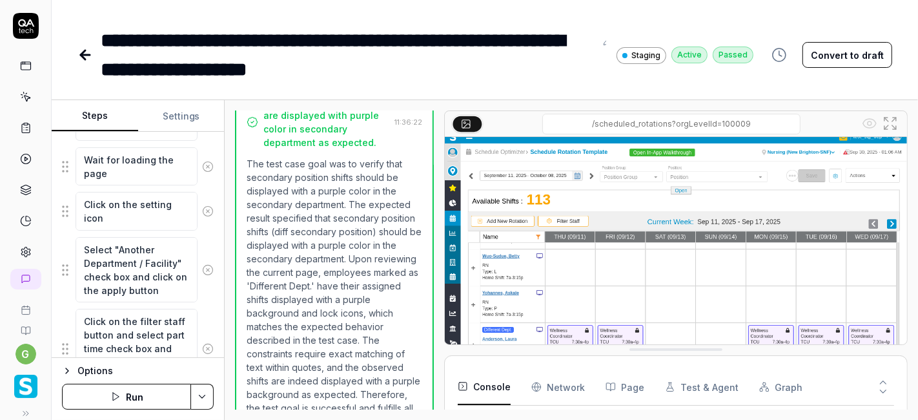
click at [840, 53] on button "Convert to draft" at bounding box center [848, 55] width 90 height 26
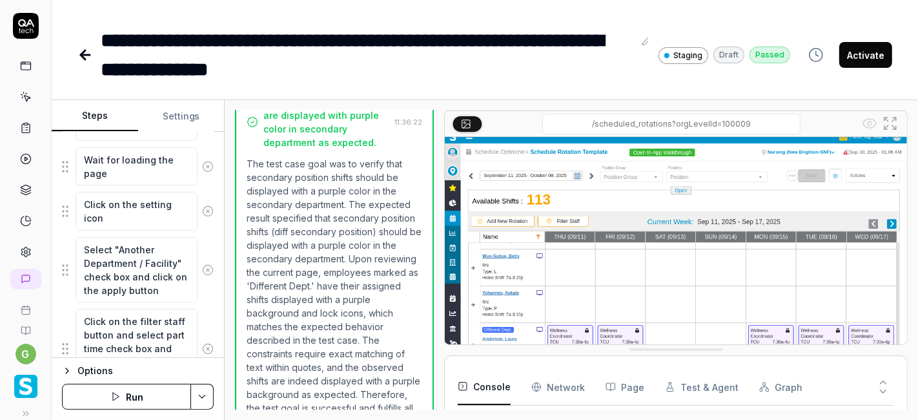
click at [858, 53] on button "Activate" at bounding box center [865, 55] width 53 height 26
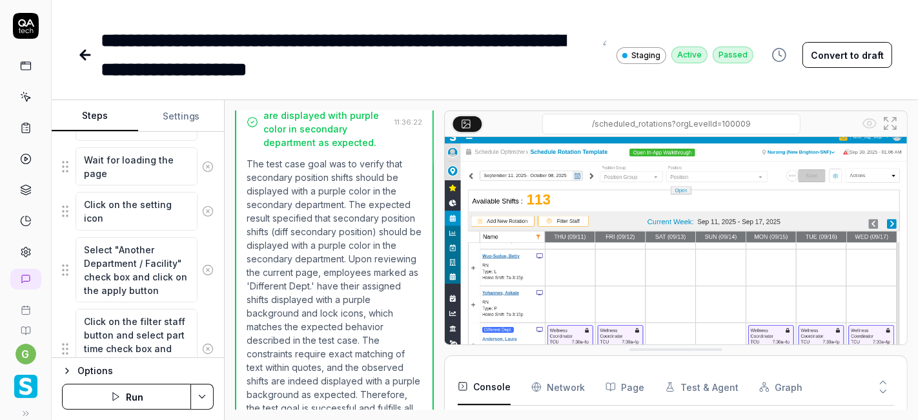
click at [608, 42] on icon at bounding box center [608, 41] width 10 height 10
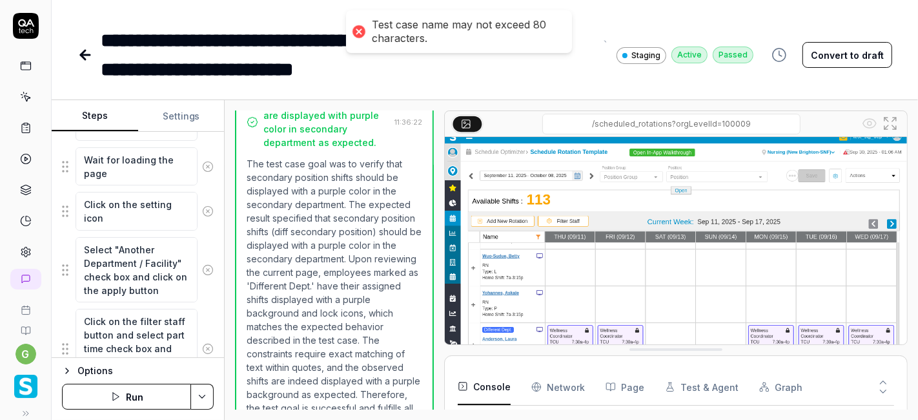
click at [188, 72] on div "**********" at bounding box center [348, 55] width 495 height 58
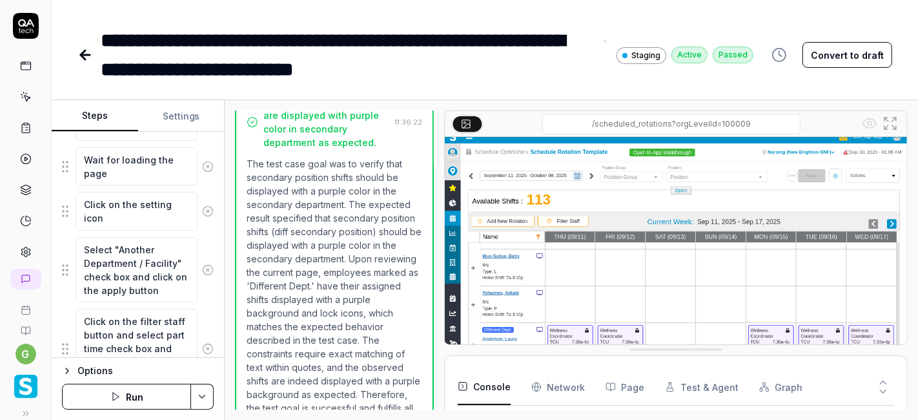
click at [150, 41] on div "**********" at bounding box center [348, 55] width 495 height 58
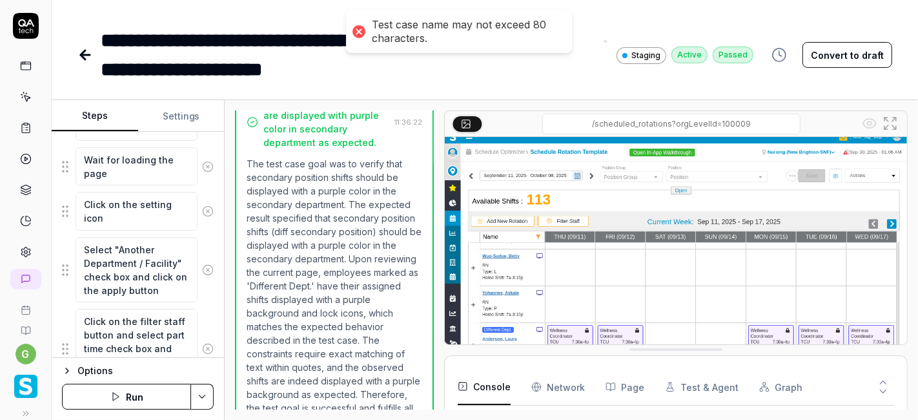
click at [294, 39] on div "**********" at bounding box center [348, 55] width 495 height 58
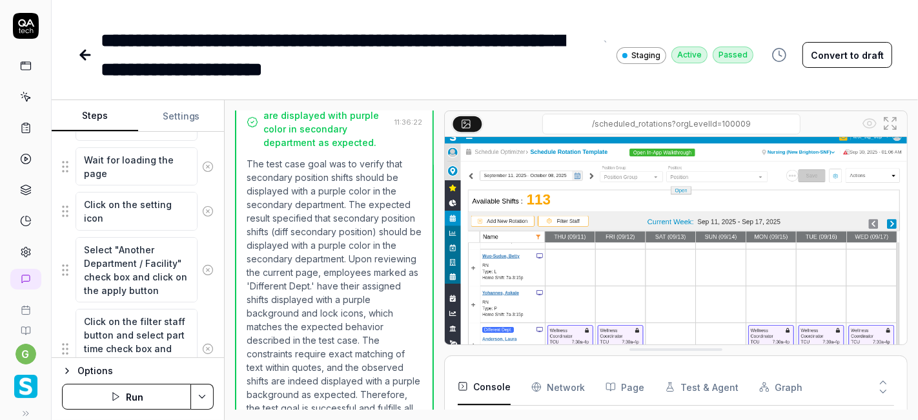
click at [351, 41] on div "**********" at bounding box center [348, 55] width 495 height 58
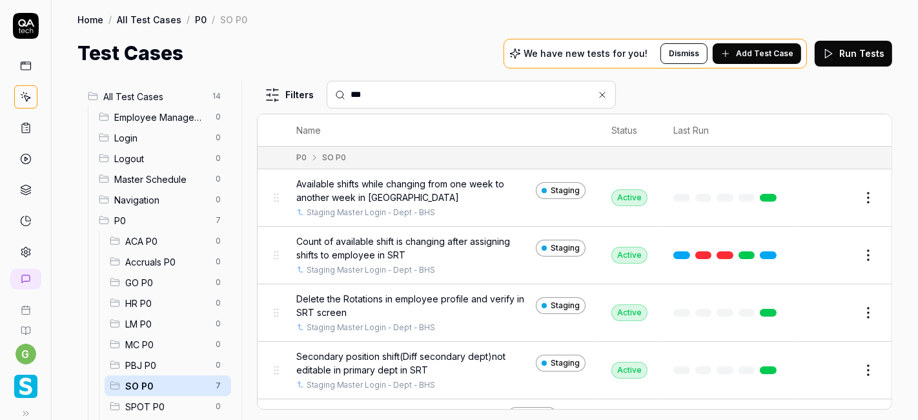
click at [402, 89] on input "***" at bounding box center [479, 95] width 257 height 14
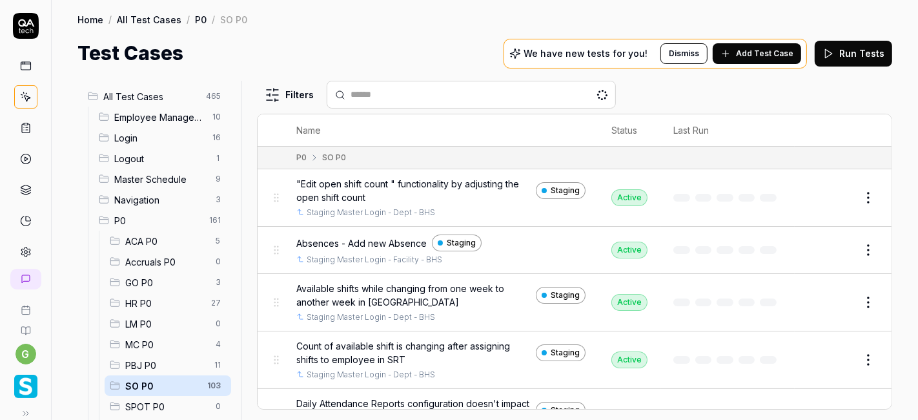
click at [389, 95] on input "text" at bounding box center [479, 95] width 257 height 14
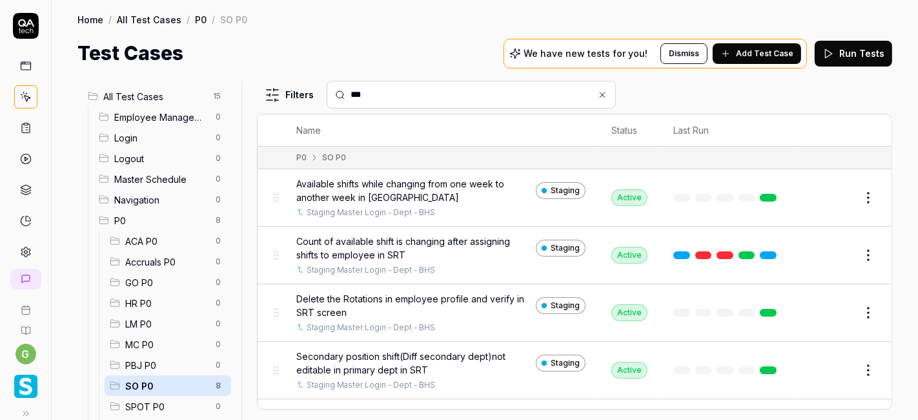
type input "***"
click at [171, 381] on span "SO P0" at bounding box center [166, 386] width 83 height 14
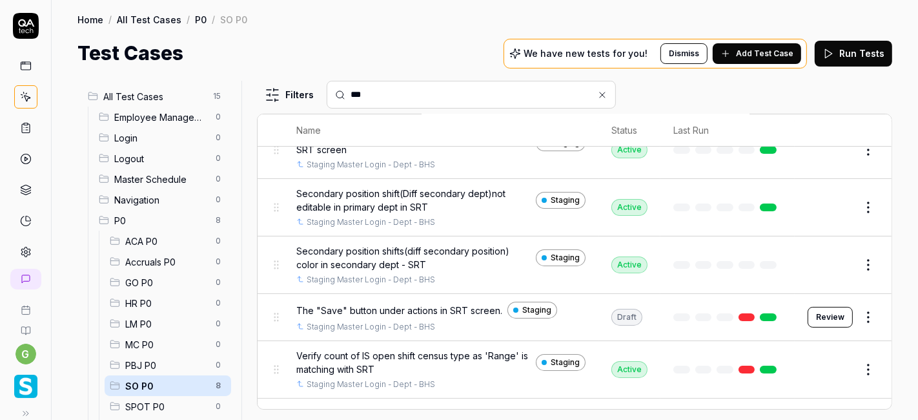
scroll to position [163, 0]
click at [856, 266] on html "g Home / All Test Cases / P0 / SO P0 Home / All Test Cases / P0 / SO P0 Test Ca…" at bounding box center [459, 210] width 918 height 420
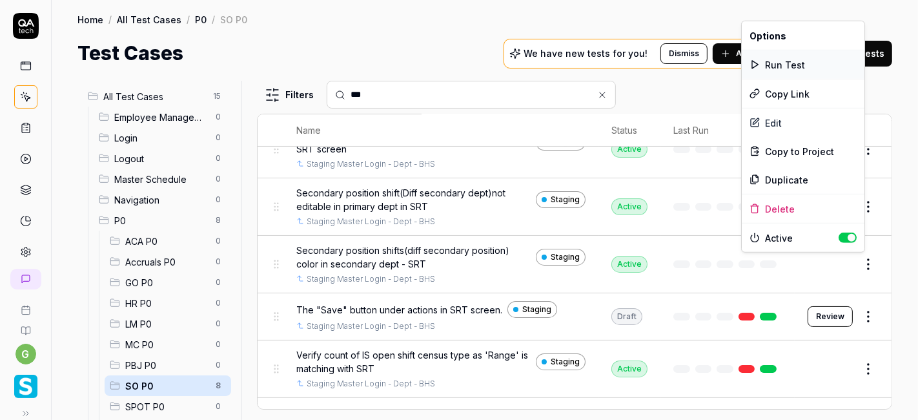
click at [801, 62] on div "Run Test" at bounding box center [803, 64] width 123 height 28
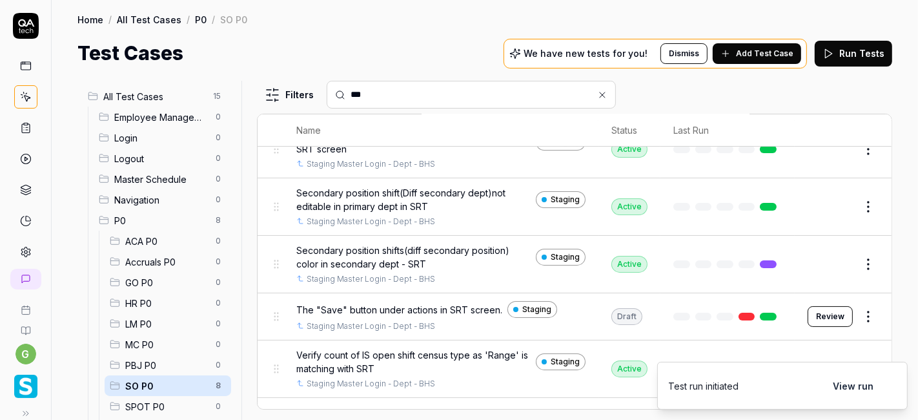
scroll to position [206, 0]
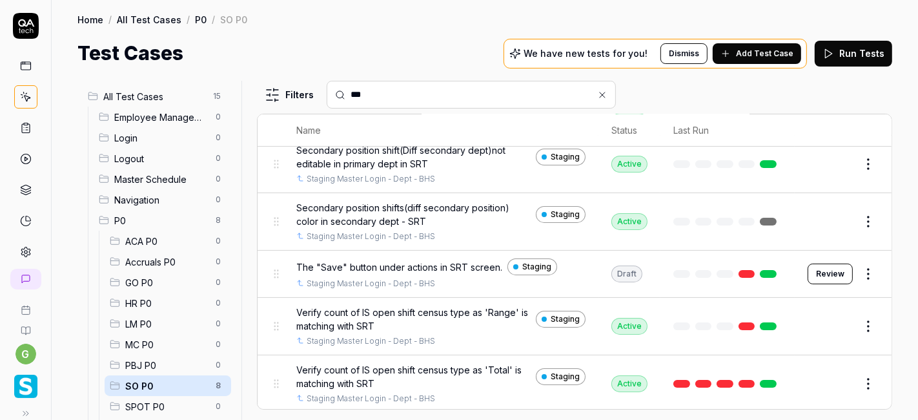
click at [760, 220] on link at bounding box center [768, 222] width 17 height 8
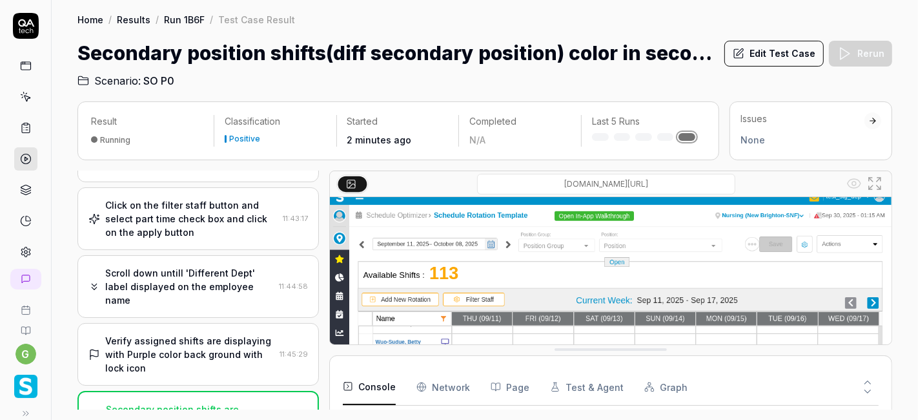
scroll to position [263, 0]
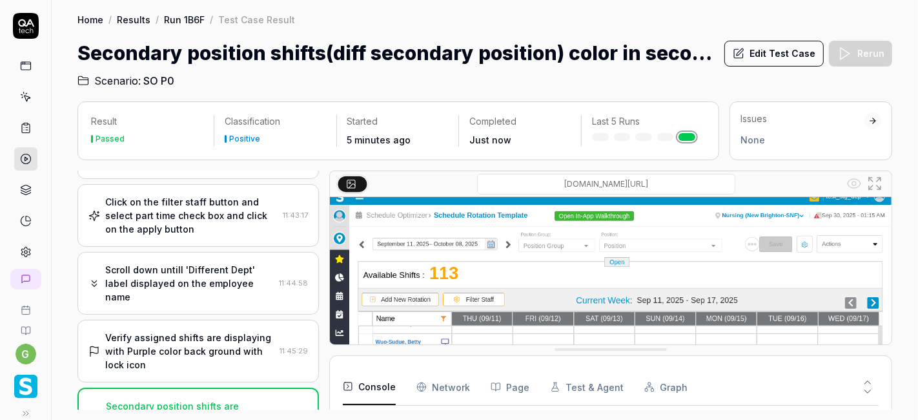
click at [20, 97] on icon at bounding box center [26, 97] width 12 height 12
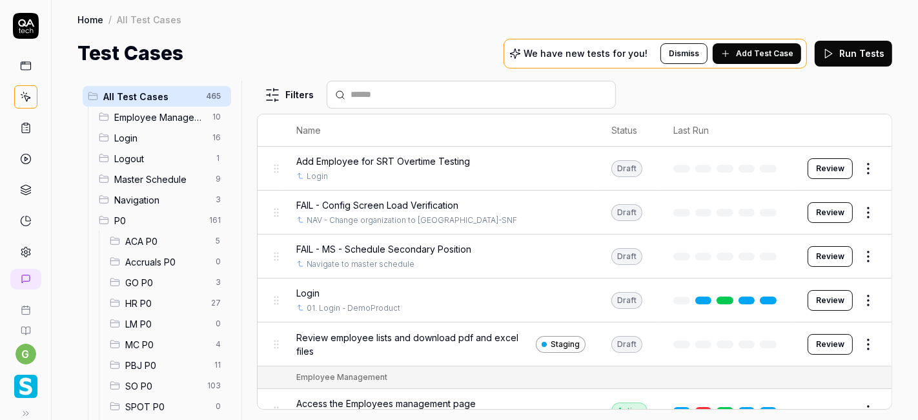
click at [139, 384] on span "SO P0" at bounding box center [162, 386] width 74 height 14
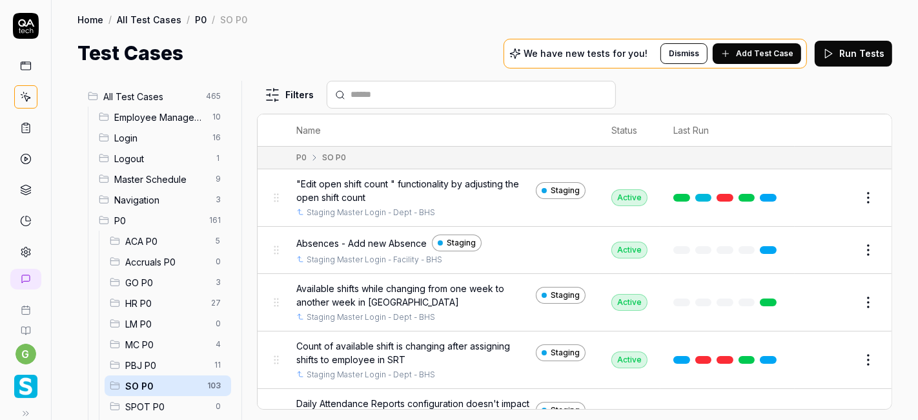
click at [389, 100] on input "text" at bounding box center [479, 95] width 257 height 14
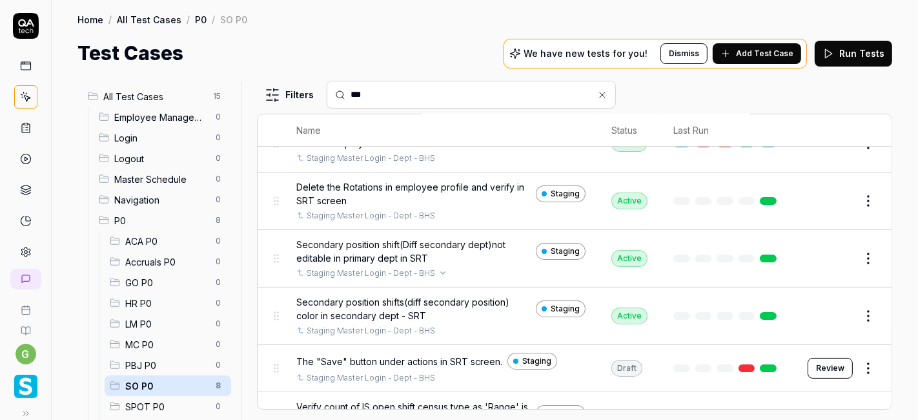
scroll to position [112, 0]
type input "***"
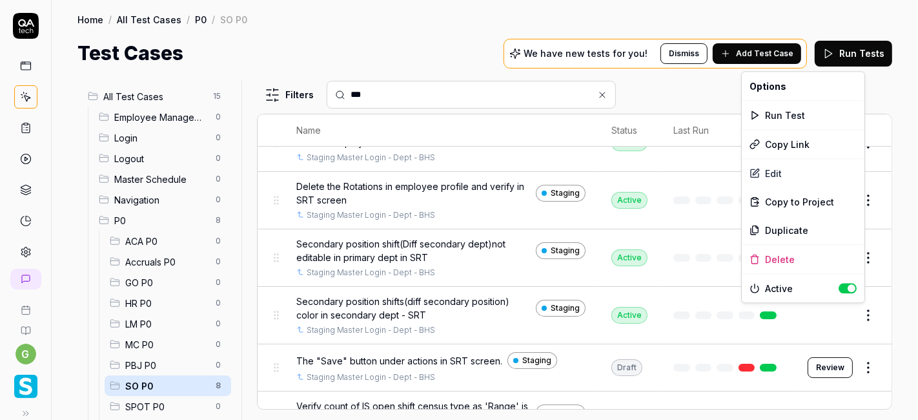
click at [852, 309] on html "g Home / All Test Cases / P0 / SO P0 Home / All Test Cases / P0 / SO P0 Test Ca…" at bounding box center [459, 210] width 918 height 420
click at [797, 117] on div "Run Test" at bounding box center [803, 115] width 123 height 28
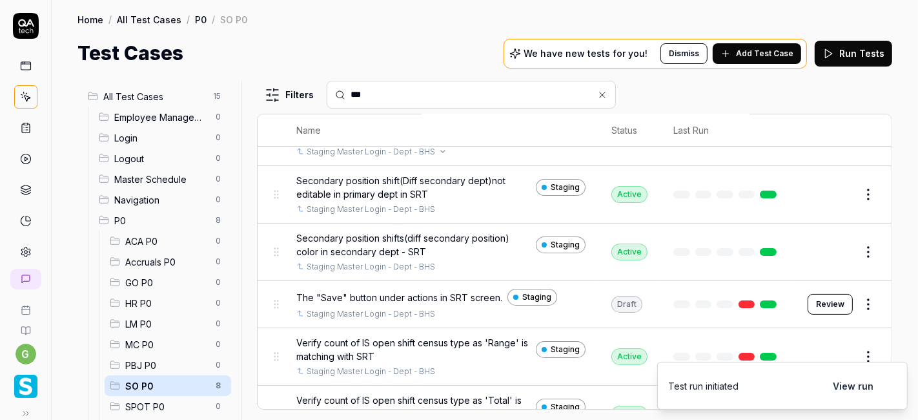
scroll to position [177, 0]
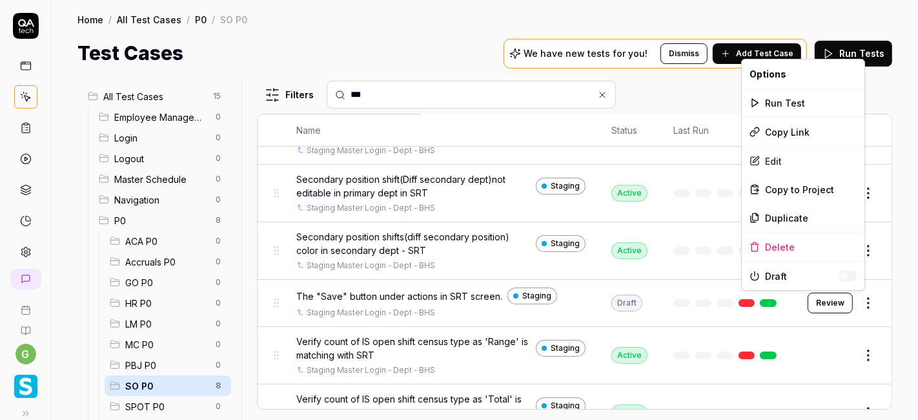
click at [856, 296] on html "g Home / All Test Cases / P0 / SO P0 Home / All Test Cases / P0 / SO P0 Test Ca…" at bounding box center [459, 210] width 918 height 420
click at [772, 164] on div "Edit" at bounding box center [803, 161] width 123 height 28
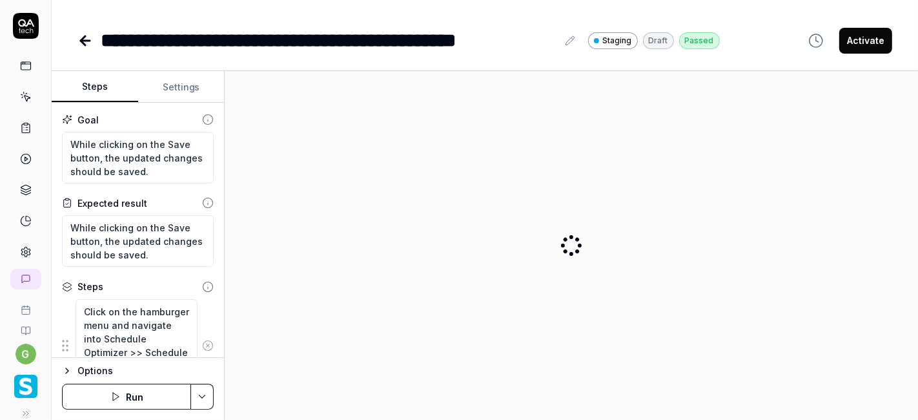
click at [872, 52] on button "Activate" at bounding box center [865, 41] width 53 height 26
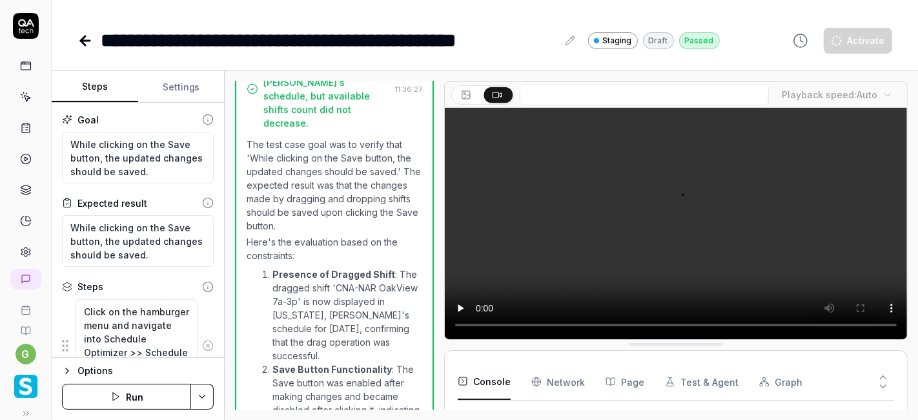
type textarea "*"
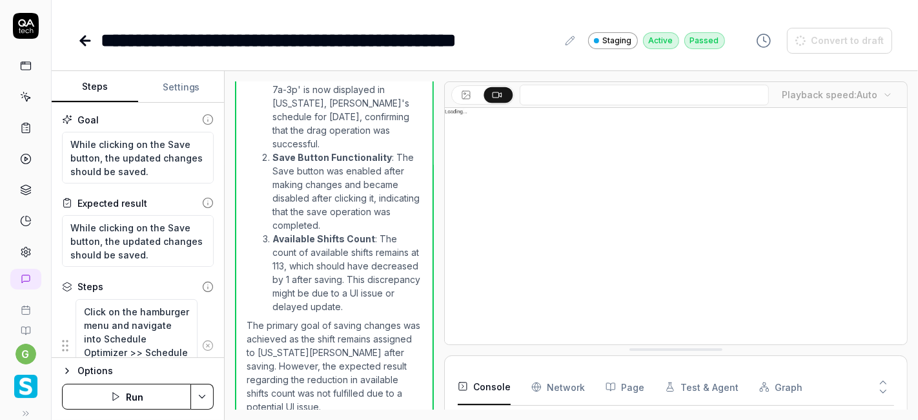
scroll to position [125, 0]
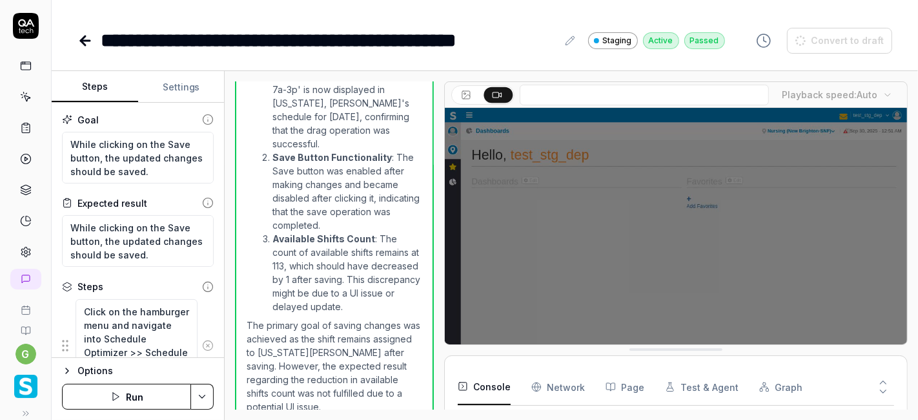
click at [87, 45] on icon at bounding box center [84, 40] width 15 height 15
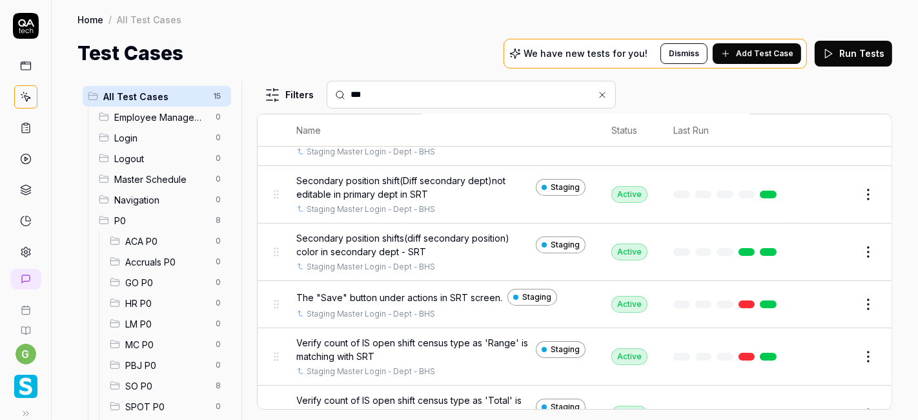
scroll to position [223, 0]
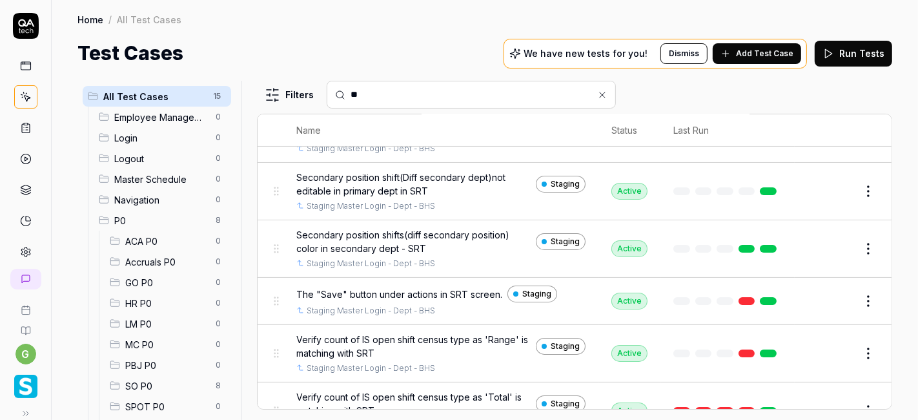
type input "*"
